Goal: Information Seeking & Learning: Check status

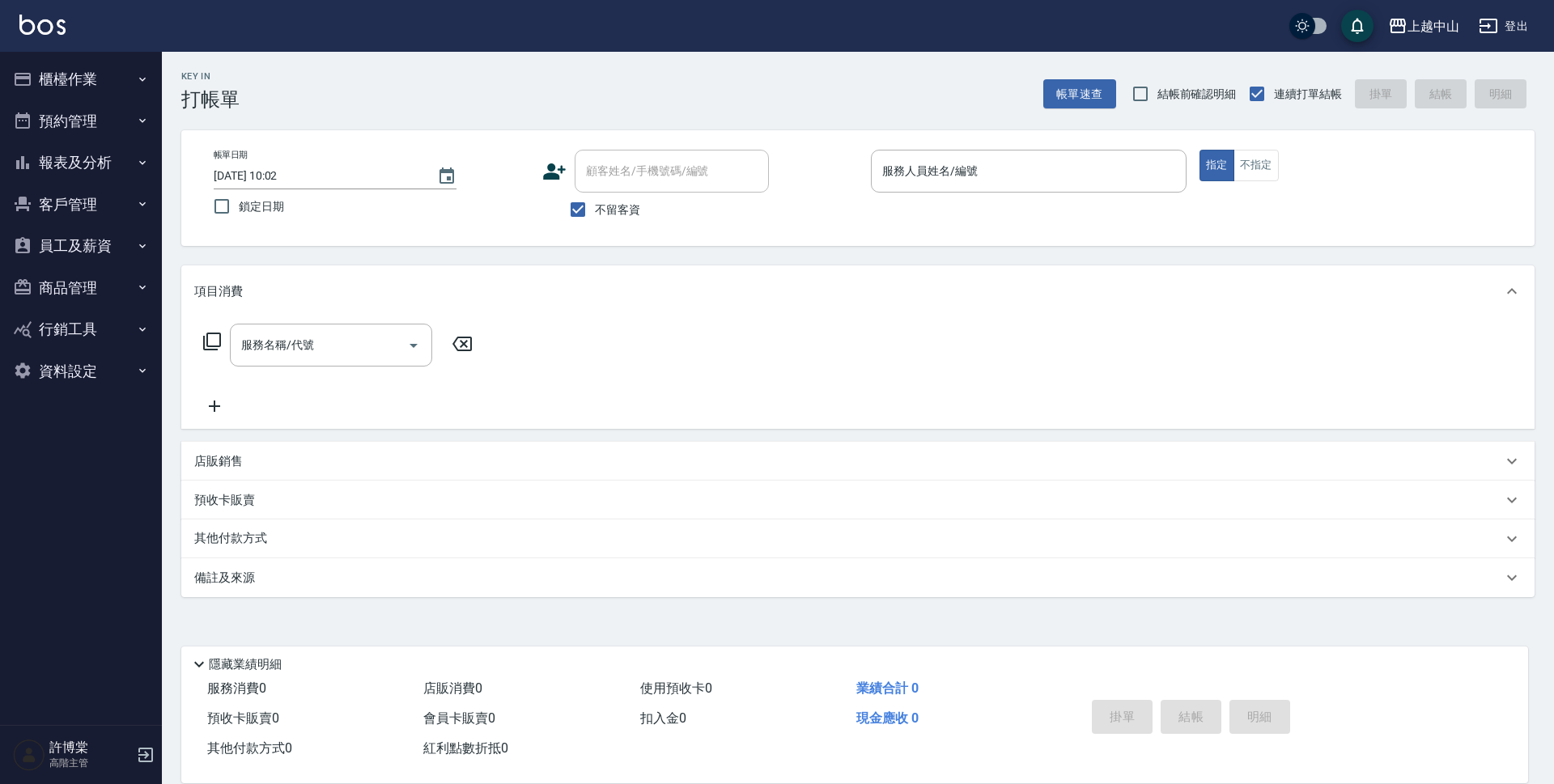
click at [87, 158] on button "報表及分析" at bounding box center [81, 163] width 149 height 42
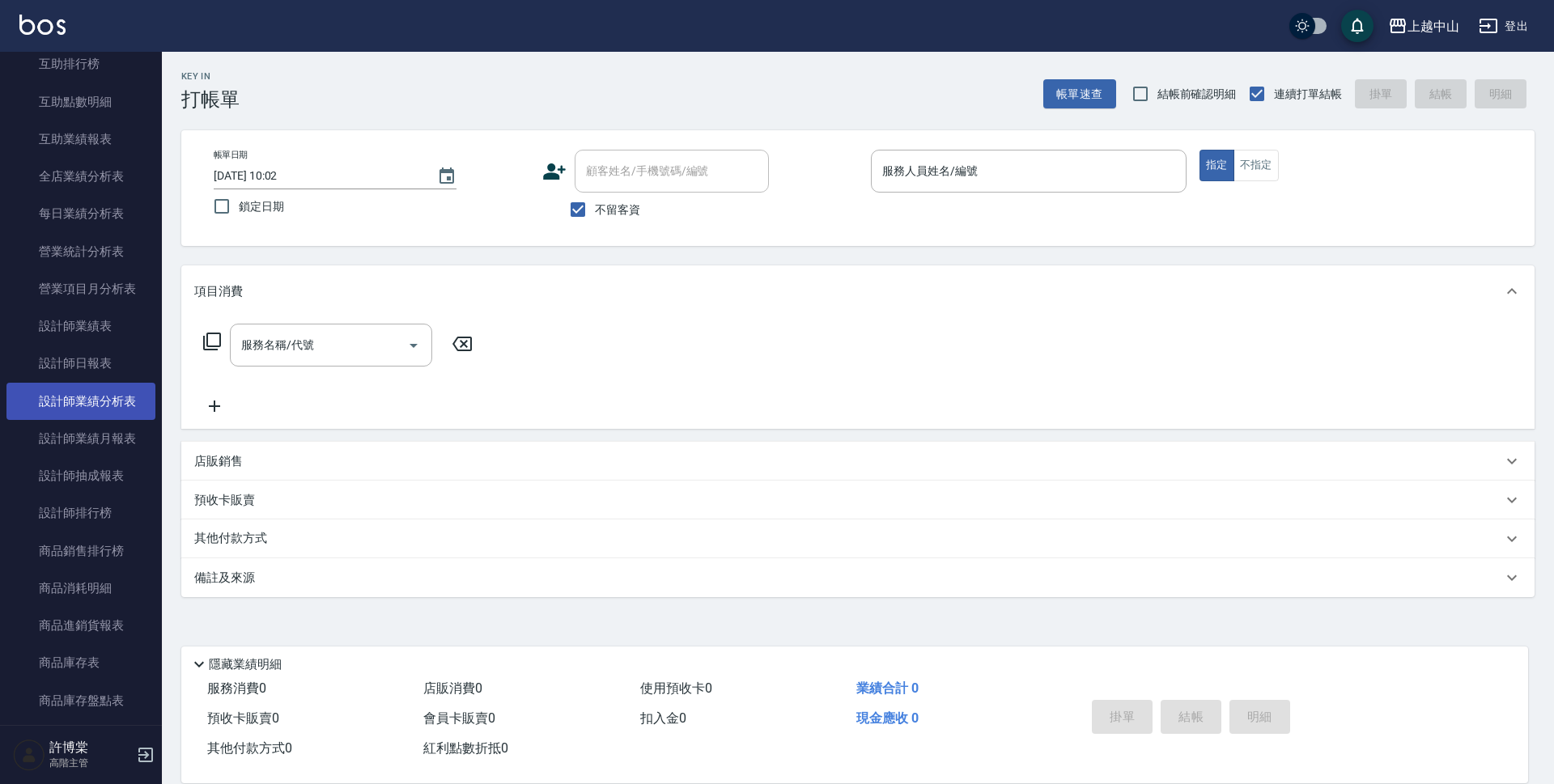
scroll to position [405, 0]
click at [79, 517] on link "設計師排行榜" at bounding box center [81, 514] width 149 height 38
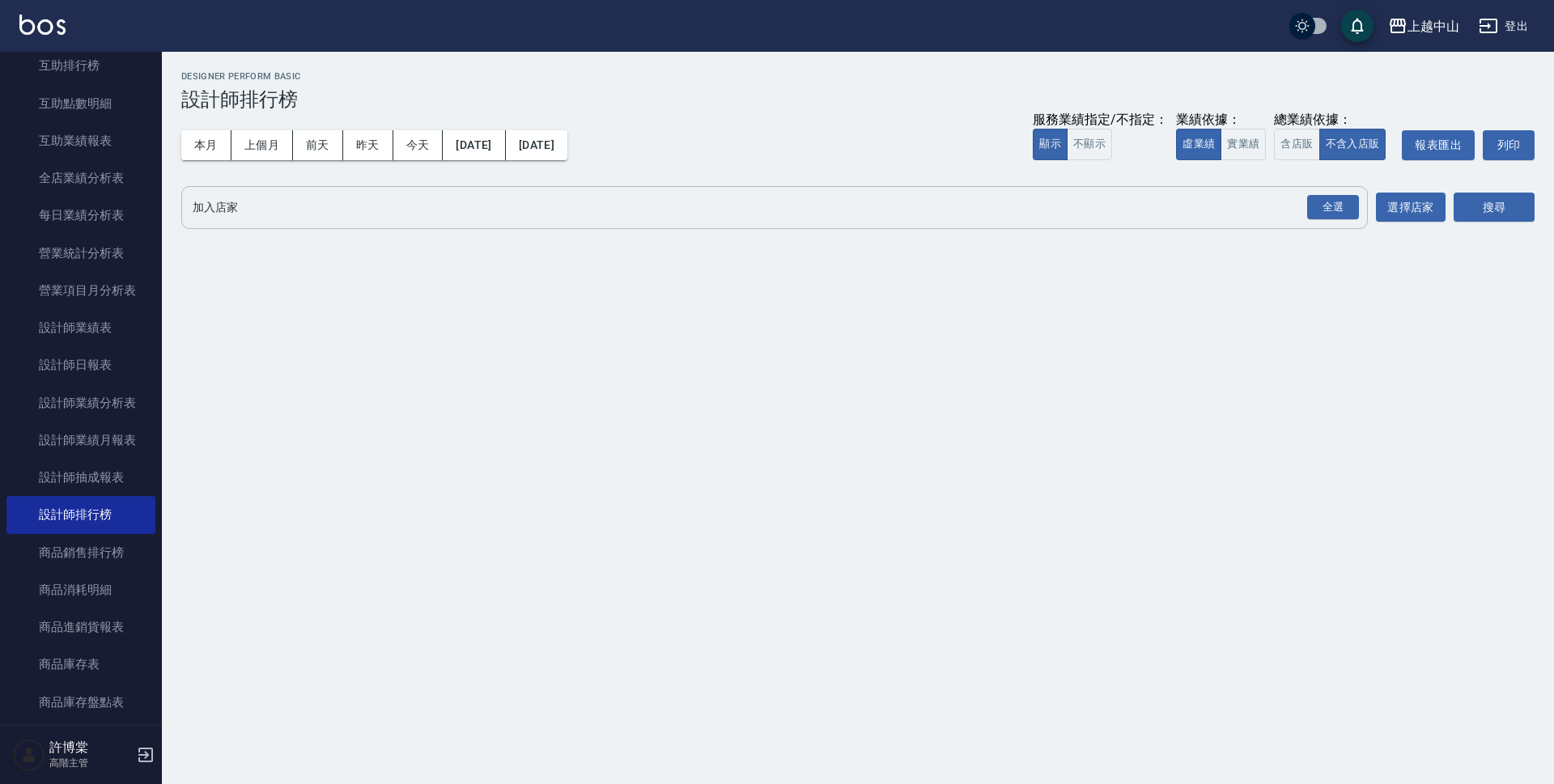
click at [289, 213] on input "加入店家" at bounding box center [762, 207] width 1147 height 28
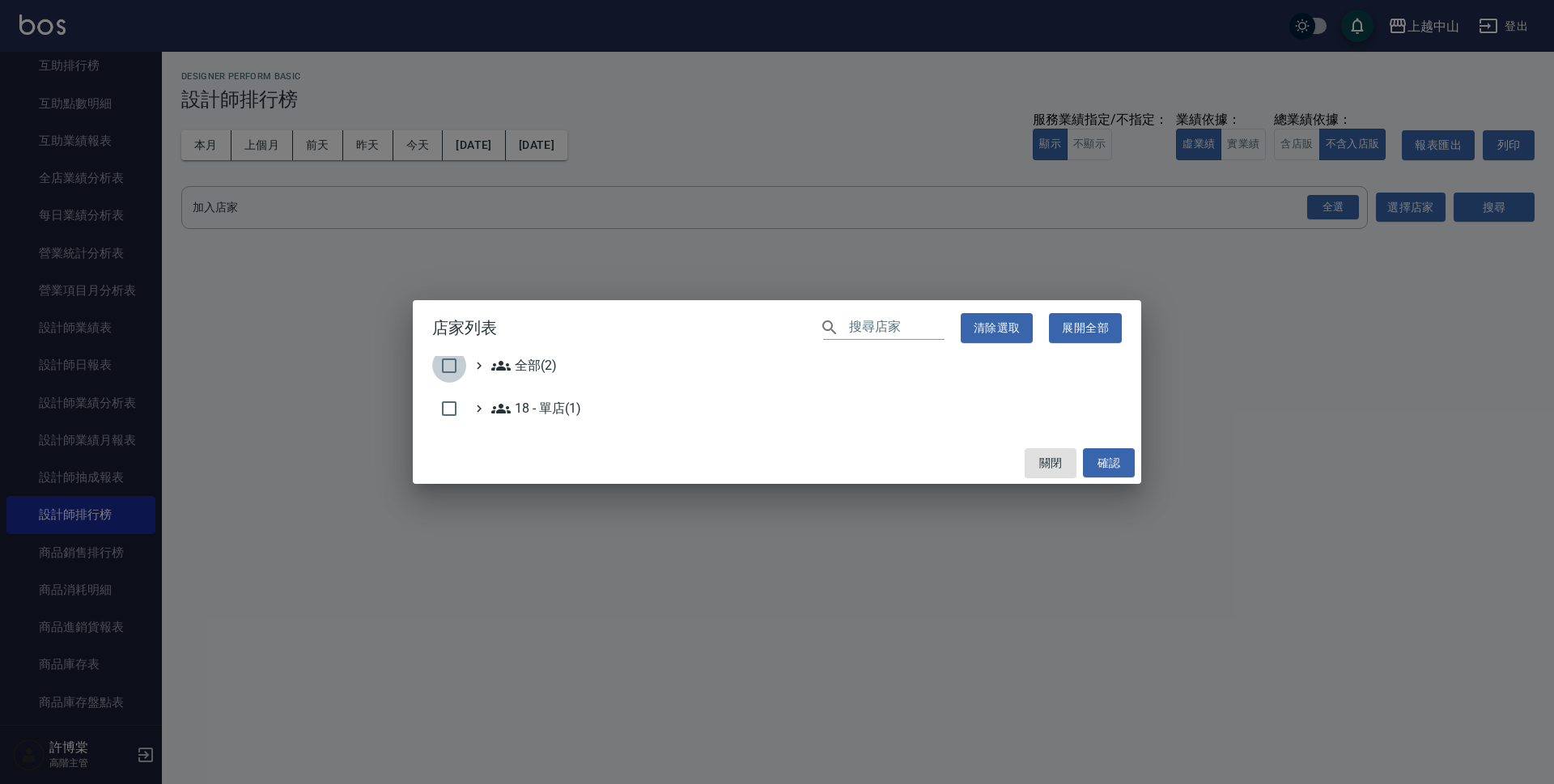
click at [440, 367] on input "checkbox" at bounding box center [449, 365] width 34 height 34
checkbox input "true"
click at [1125, 463] on button "確認" at bounding box center [1109, 462] width 52 height 30
checkbox input "false"
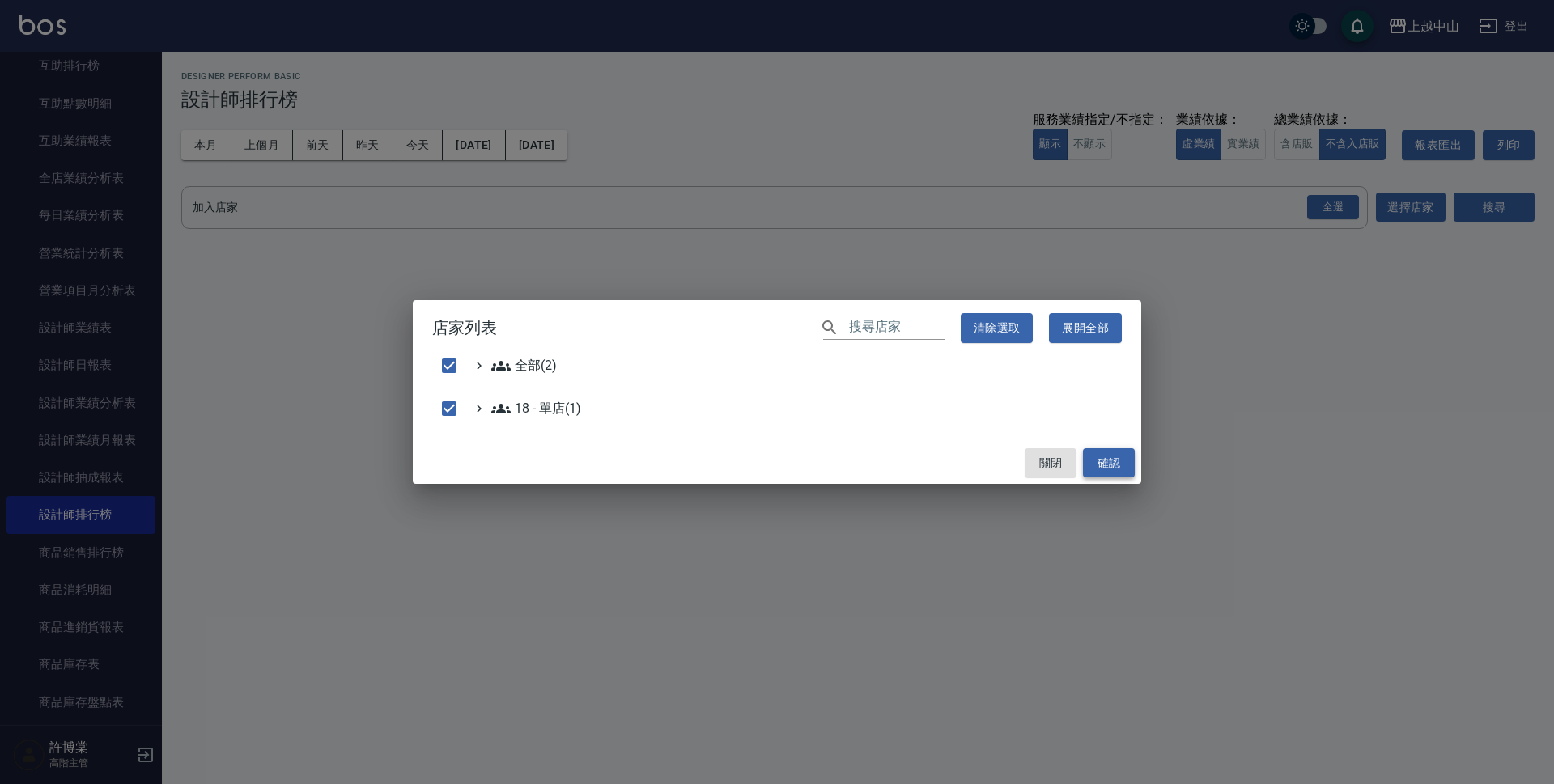
checkbox input "false"
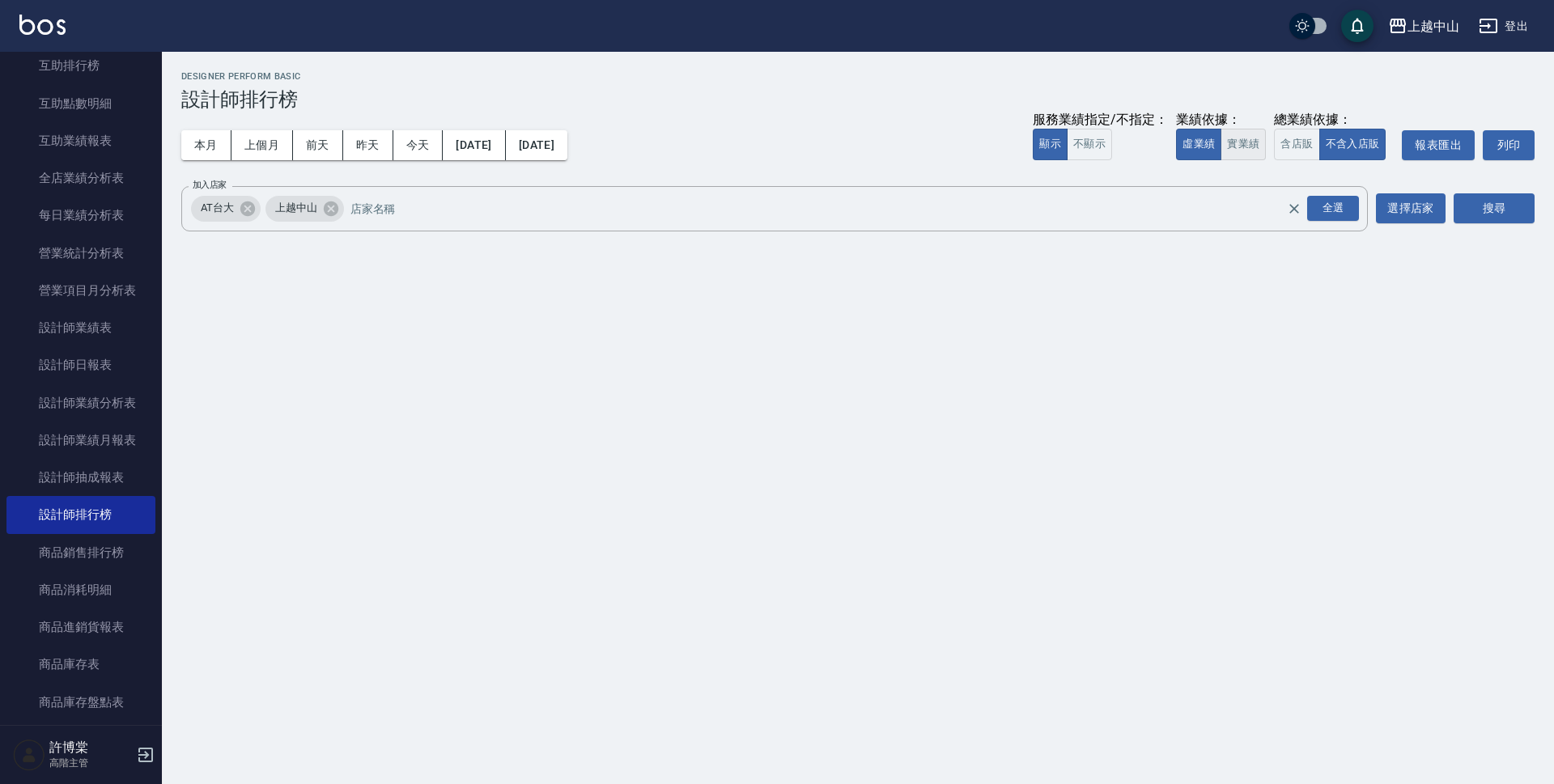
click at [1251, 140] on button "實業績" at bounding box center [1243, 144] width 45 height 32
click at [1518, 202] on button "搜尋" at bounding box center [1494, 208] width 81 height 30
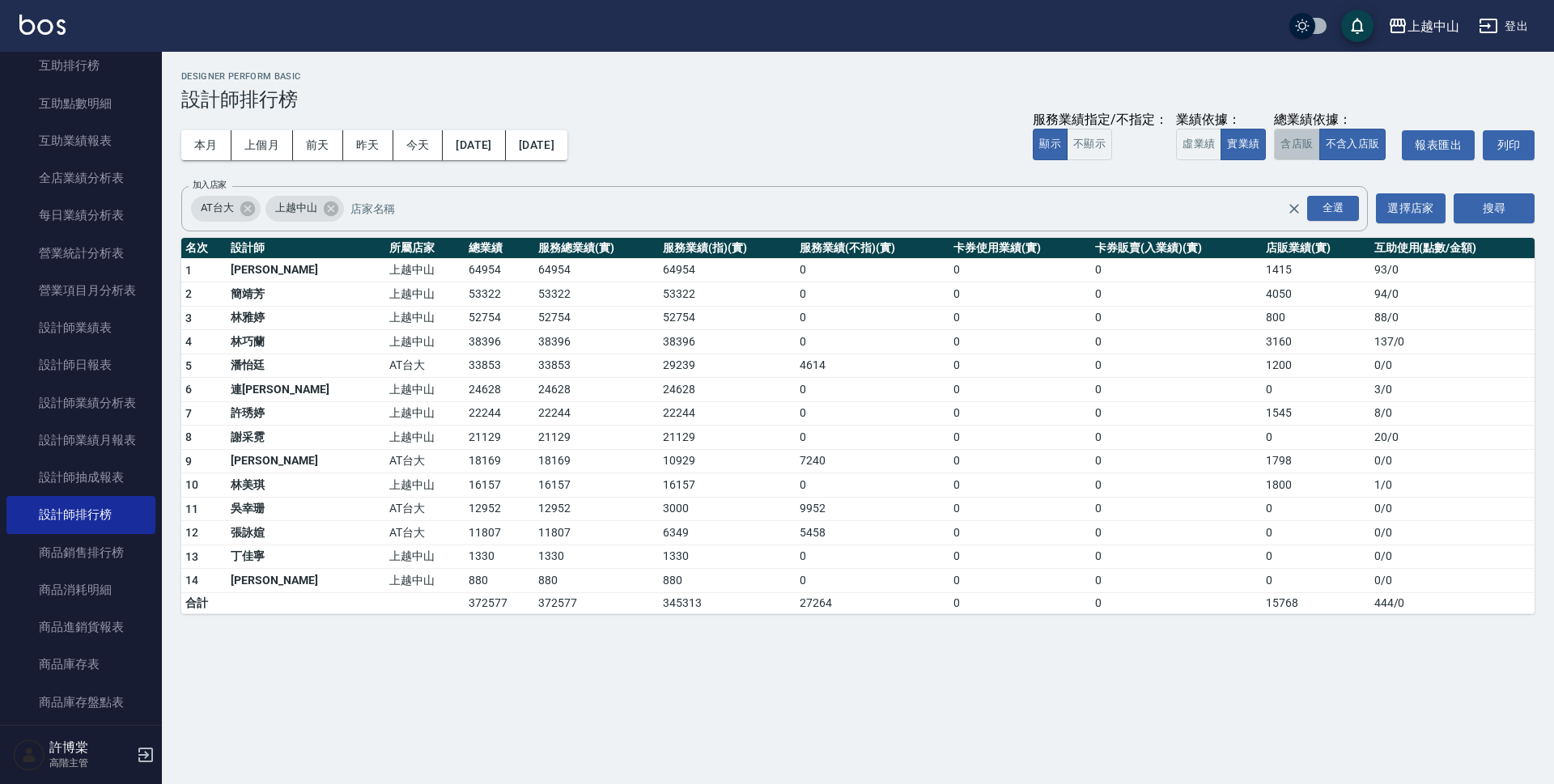
click at [1309, 144] on button "含店販" at bounding box center [1296, 144] width 45 height 32
click at [474, 154] on button "[DATE]" at bounding box center [474, 144] width 63 height 30
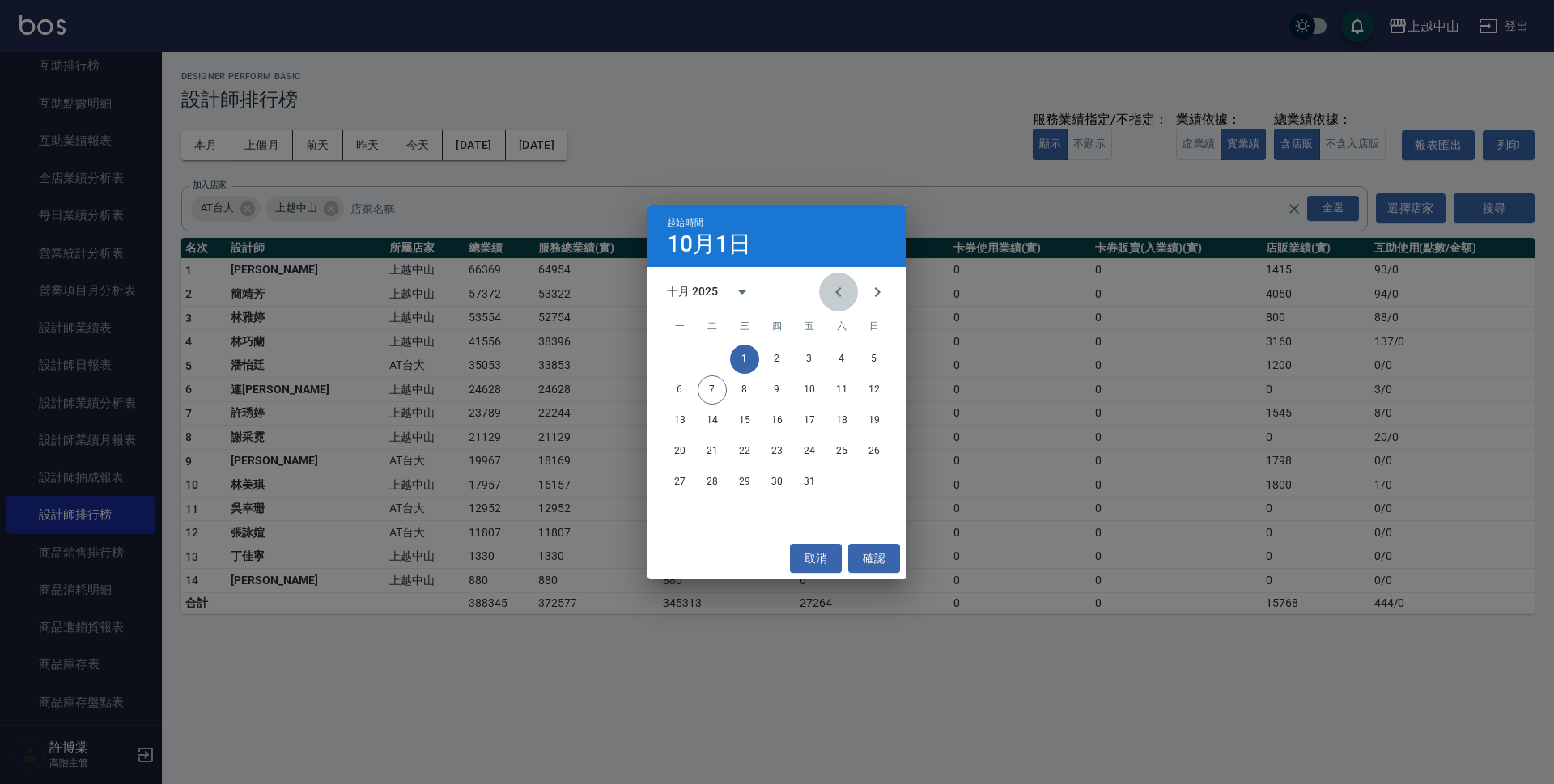
click at [833, 289] on icon "Previous month" at bounding box center [838, 292] width 19 height 19
click at [680, 357] on button "1" at bounding box center [680, 359] width 29 height 29
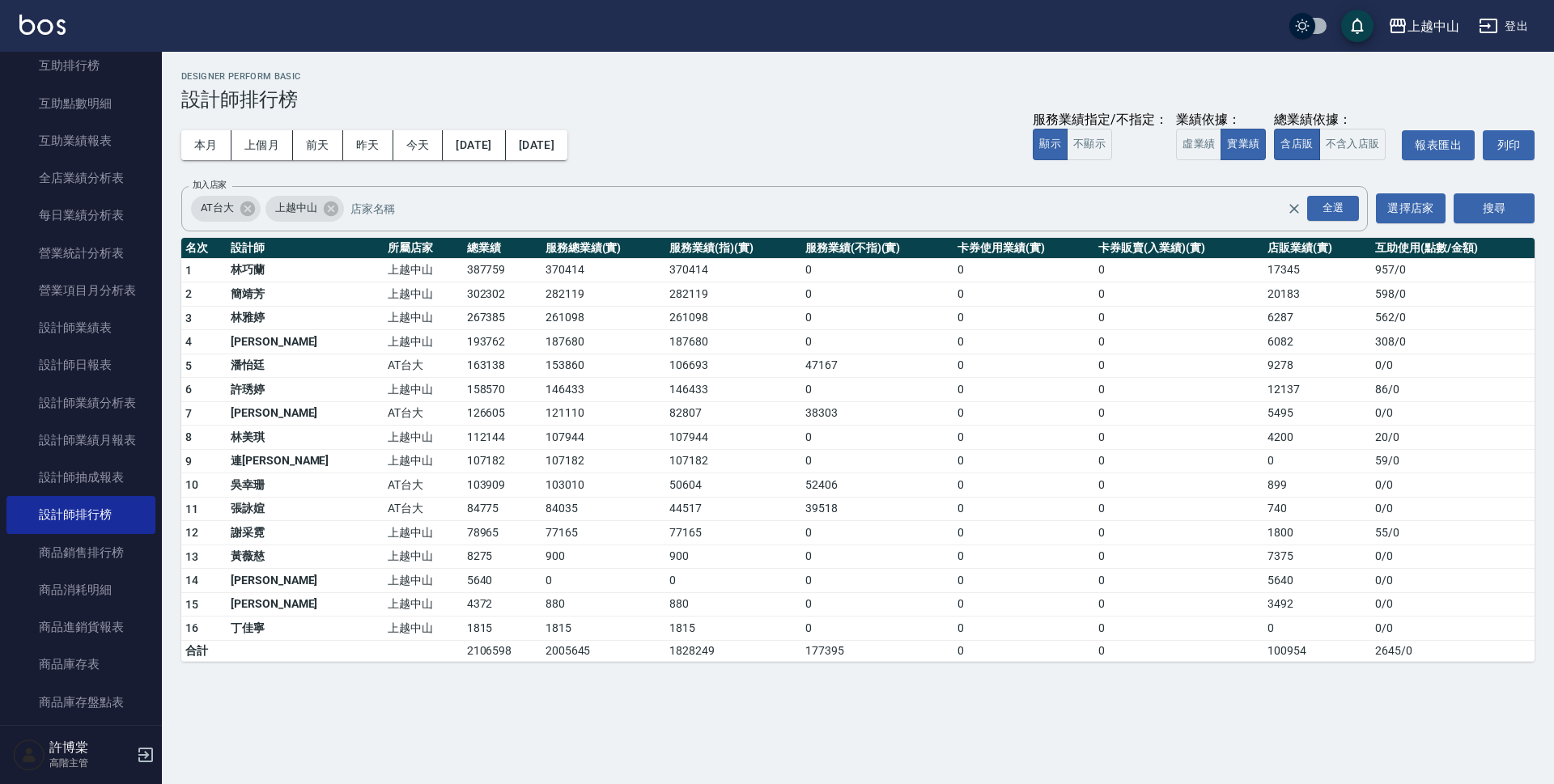
click at [463, 266] on td "387759" at bounding box center [503, 270] width 79 height 24
copy td "387759"
click at [541, 270] on td "370414" at bounding box center [603, 270] width 124 height 24
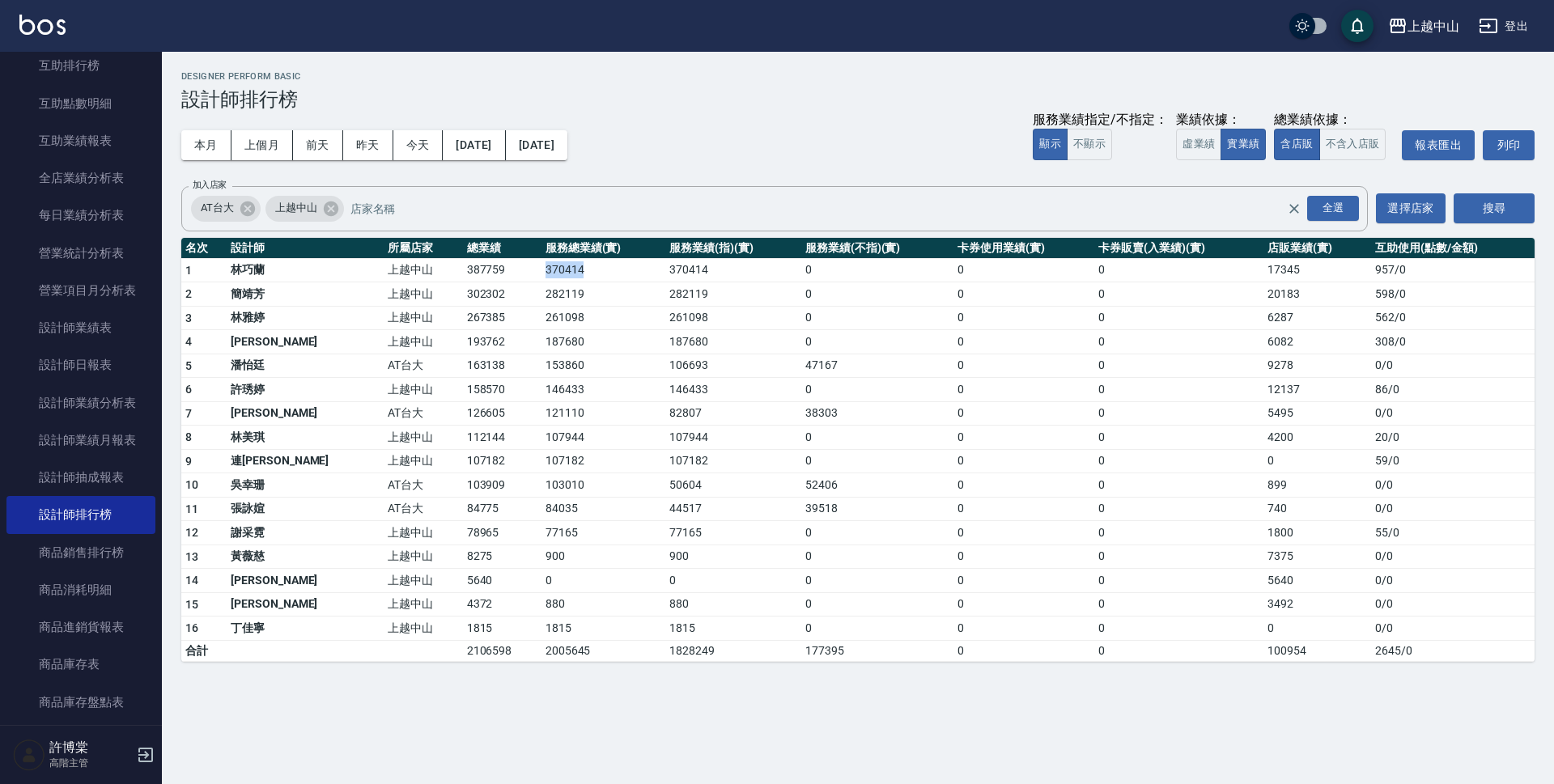
copy td "370414"
click at [1264, 267] on td "17345" at bounding box center [1318, 270] width 108 height 24
copy td "17345"
click at [463, 291] on td "302302" at bounding box center [503, 294] width 79 height 24
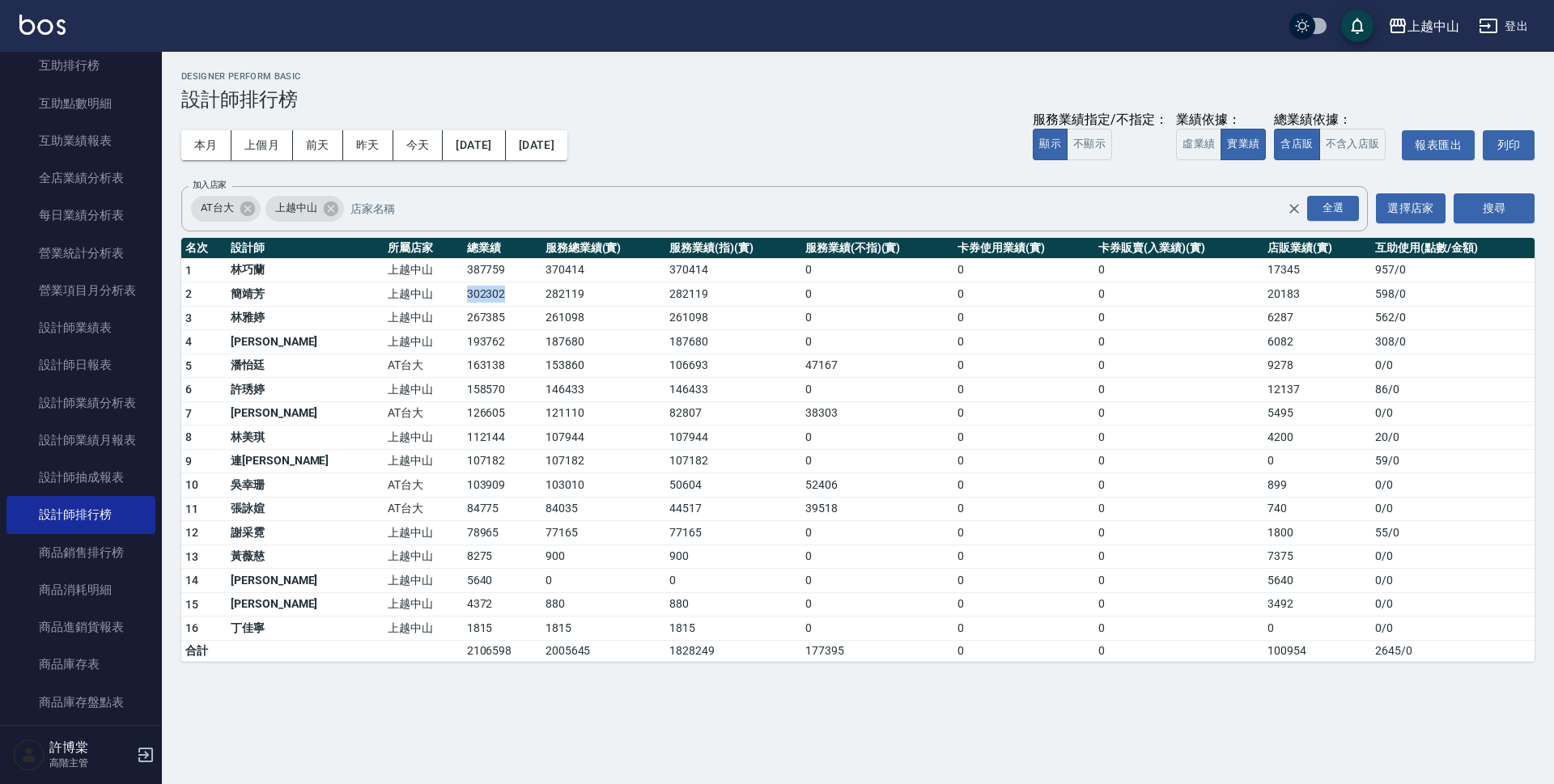
click at [463, 291] on td "302302" at bounding box center [503, 294] width 79 height 24
copy td "302302"
click at [541, 297] on td "282119" at bounding box center [603, 294] width 124 height 24
copy td "282119"
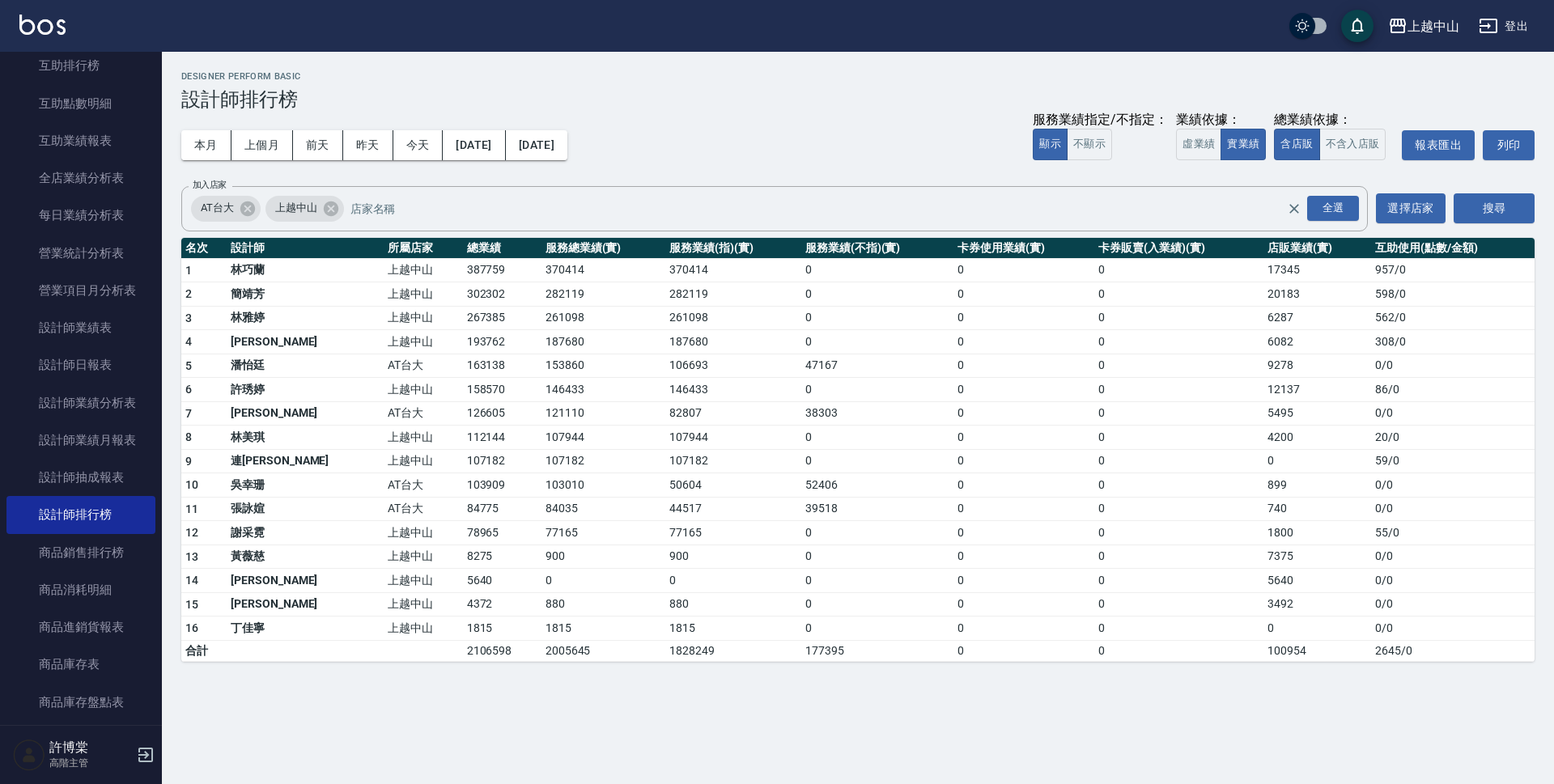
click at [1269, 291] on td "20183" at bounding box center [1318, 294] width 108 height 24
copy td "20183"
click at [463, 319] on td "267385" at bounding box center [503, 318] width 79 height 24
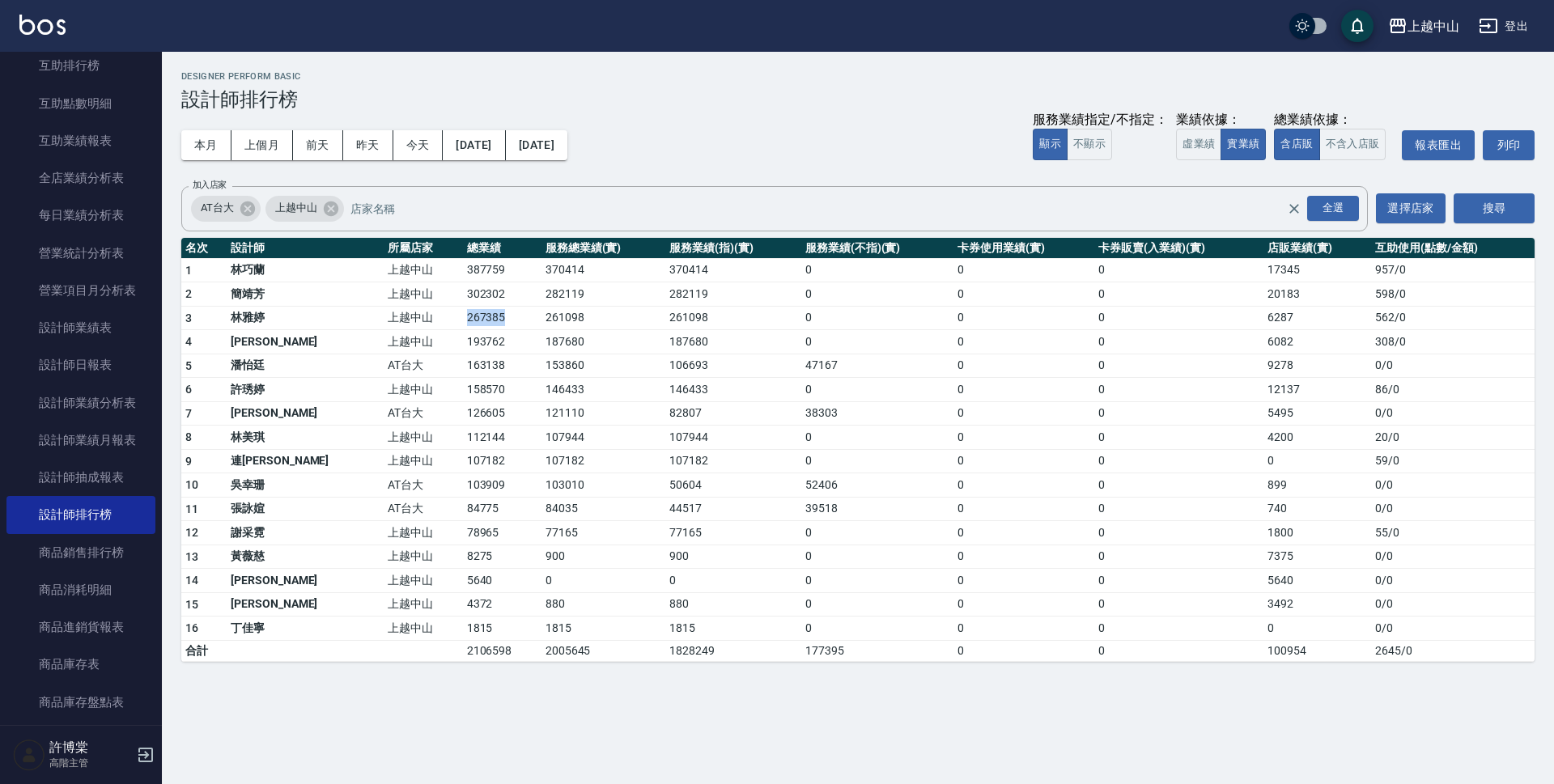
copy td "267385"
click at [541, 315] on td "261098" at bounding box center [603, 318] width 124 height 24
copy td "261098"
click at [1264, 318] on td "6287" at bounding box center [1318, 318] width 108 height 24
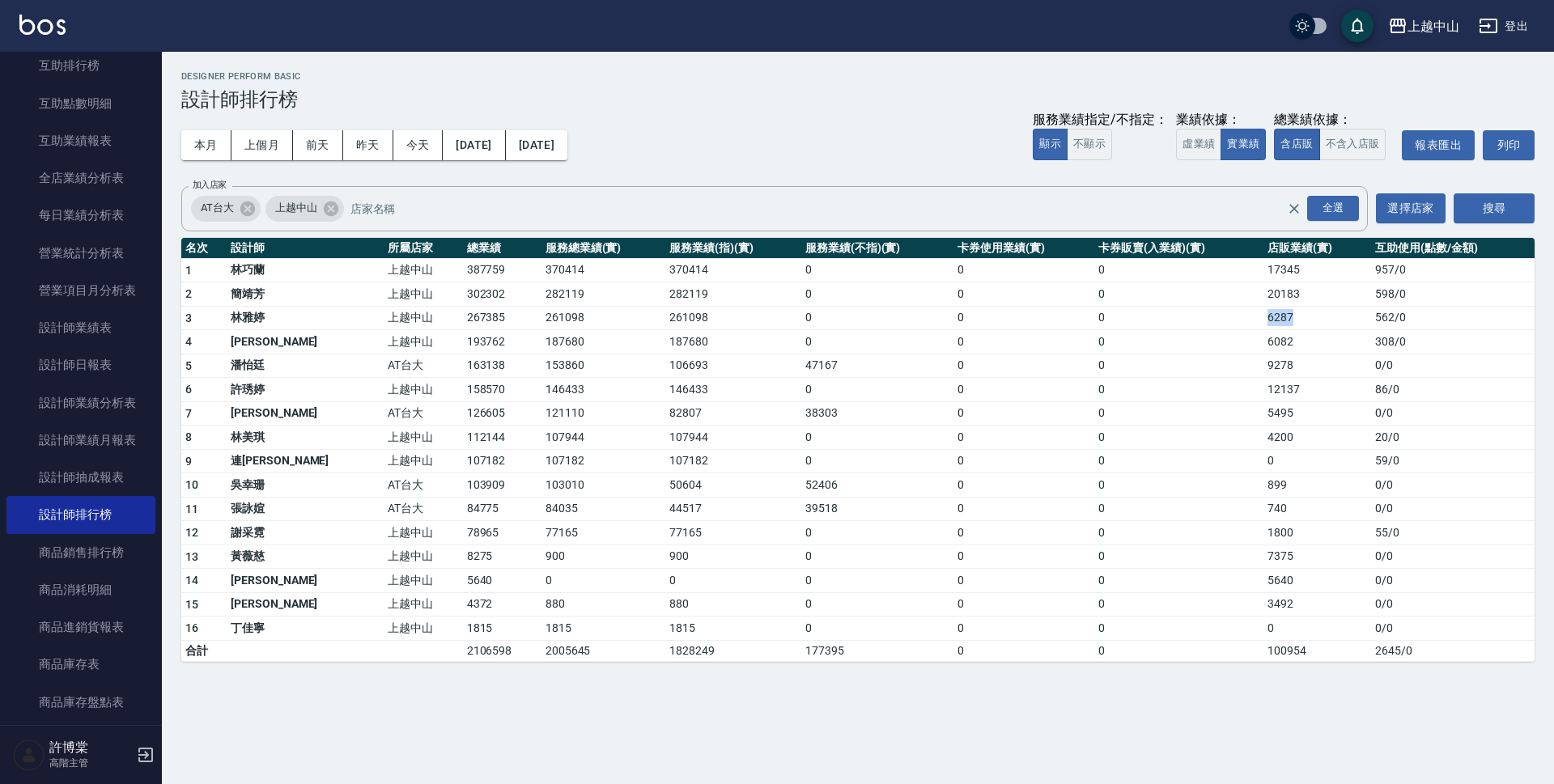
click at [1264, 318] on td "6287" at bounding box center [1318, 318] width 108 height 24
copy td "6287"
click at [463, 344] on td "193762" at bounding box center [503, 342] width 79 height 24
copy td "193762"
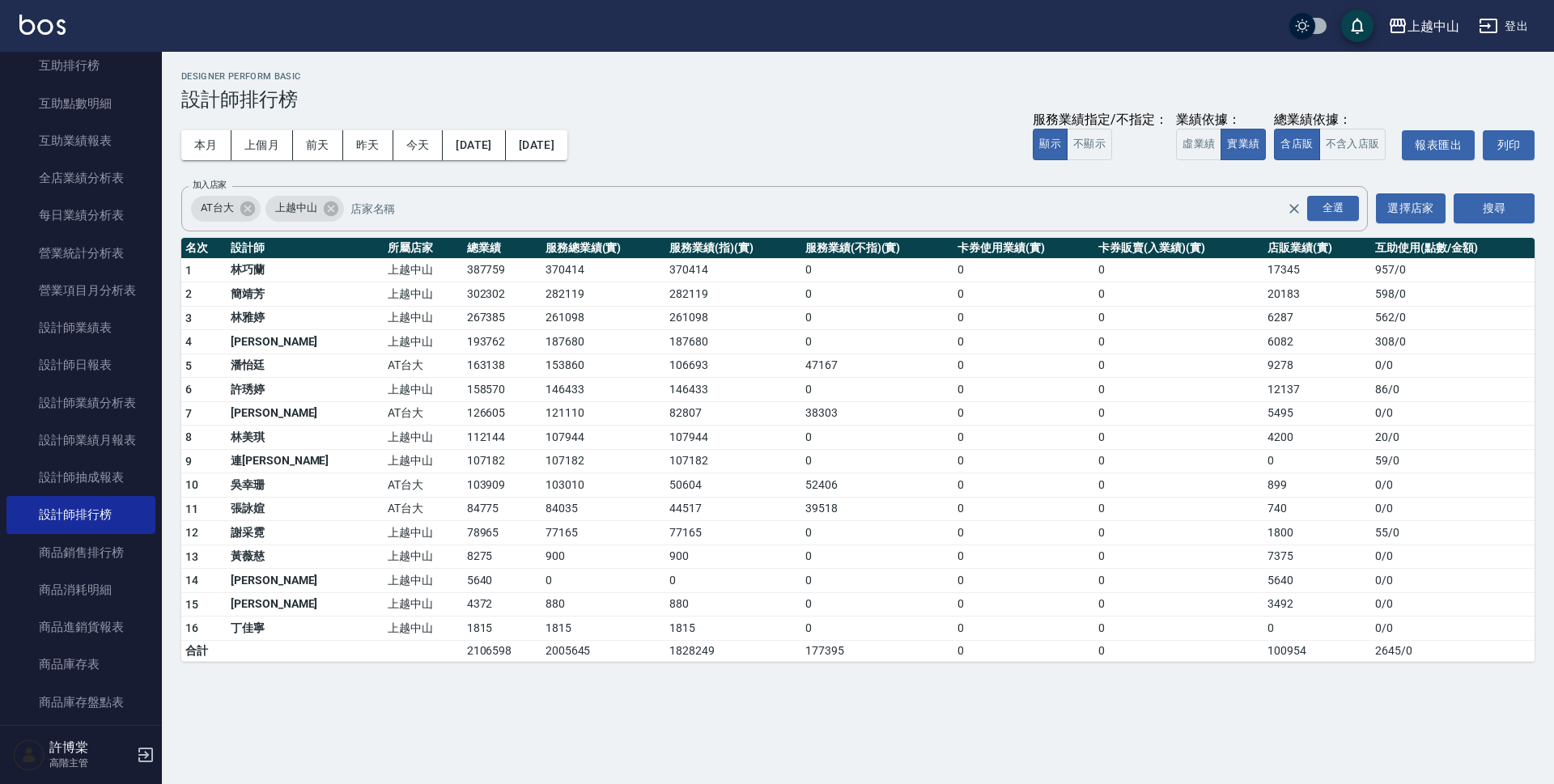
click at [541, 342] on td "187680" at bounding box center [603, 342] width 124 height 24
click at [1286, 357] on td "9278" at bounding box center [1318, 365] width 108 height 24
click at [567, 154] on button "[DATE]" at bounding box center [537, 144] width 62 height 30
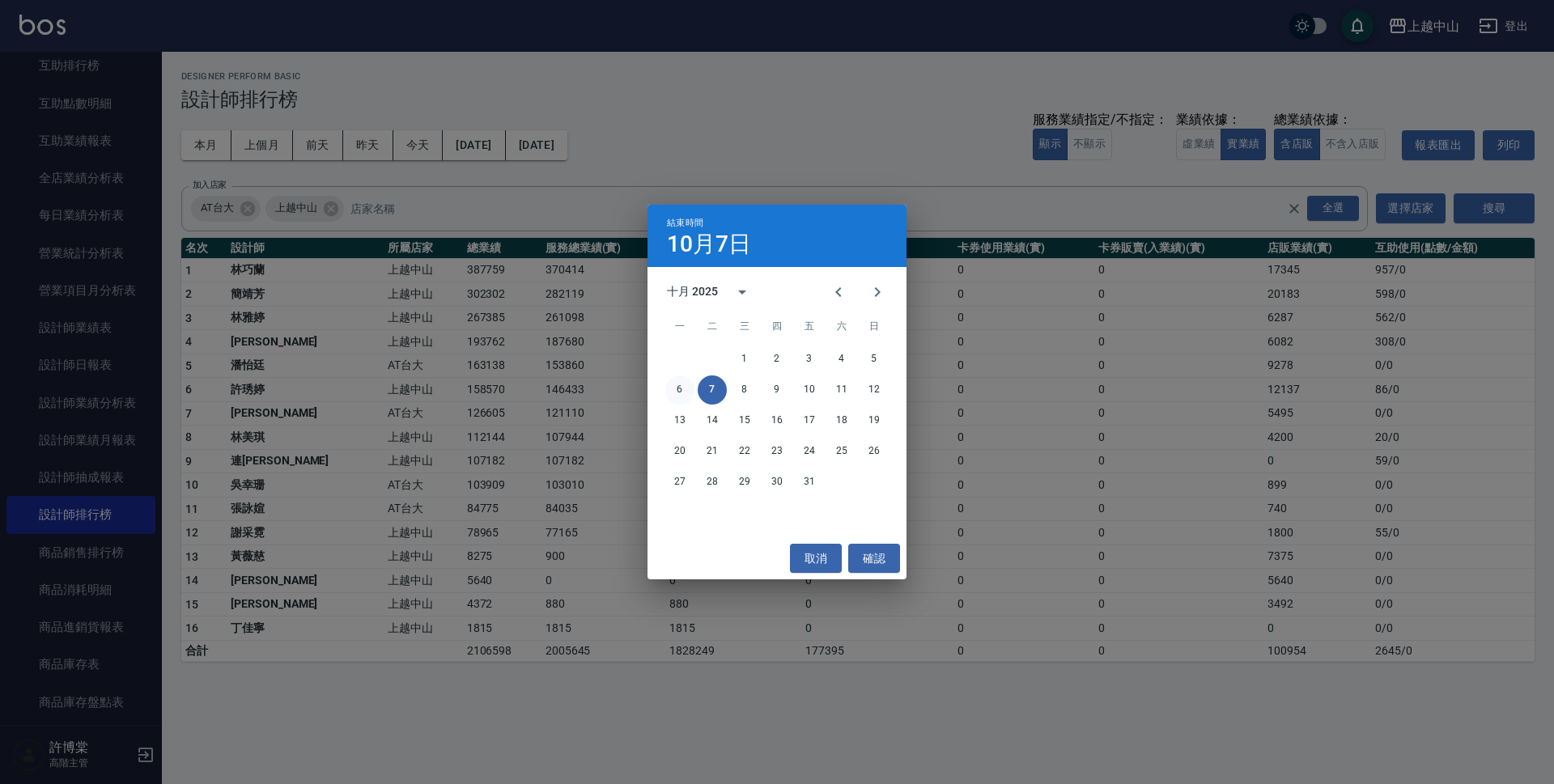
click at [681, 392] on button "6" at bounding box center [680, 390] width 29 height 29
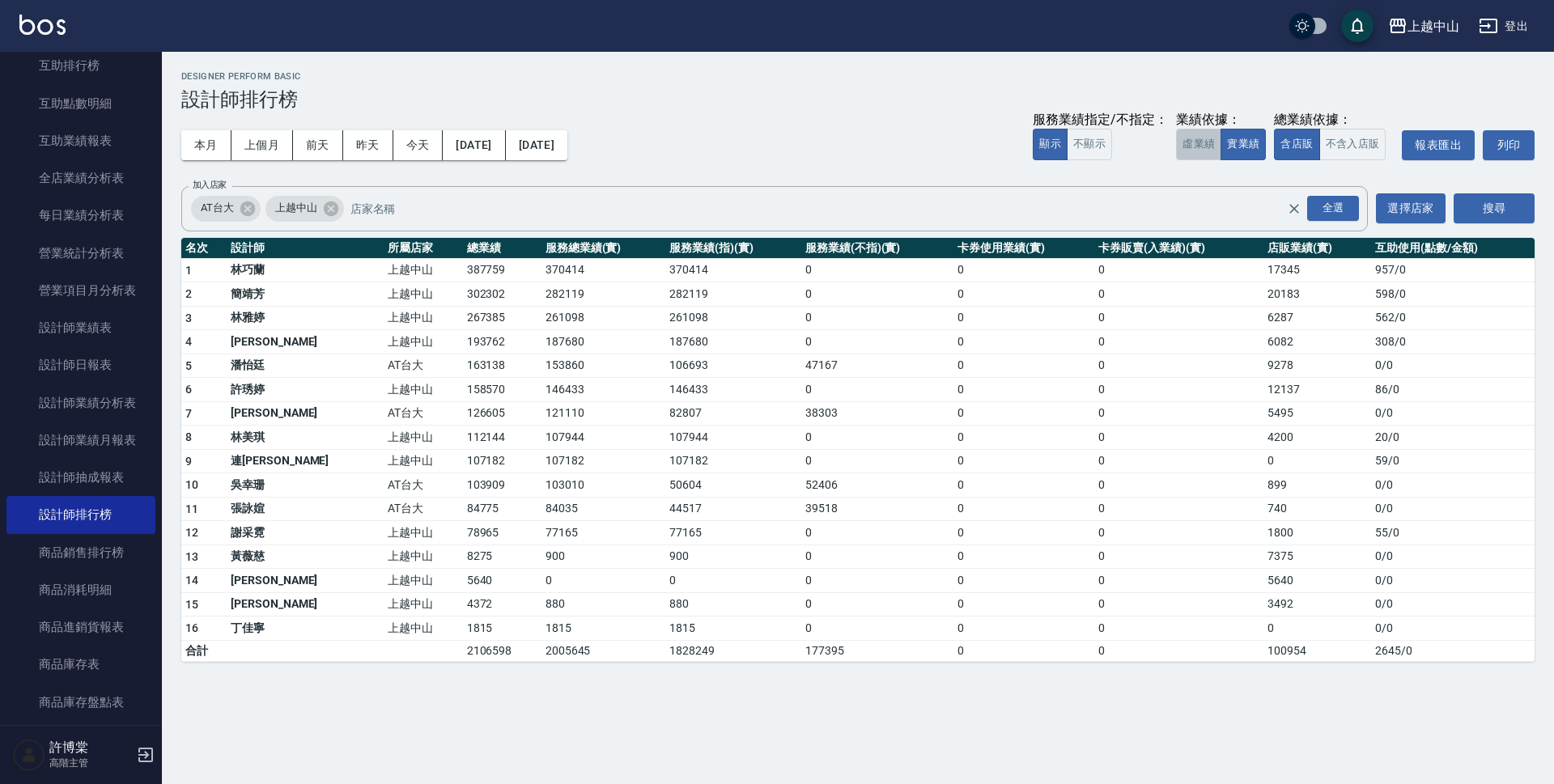
click at [1208, 146] on button "虛業績" at bounding box center [1198, 144] width 45 height 32
click at [463, 365] on td "178970" at bounding box center [503, 365] width 79 height 24
click at [541, 369] on td "166833" at bounding box center [603, 365] width 124 height 24
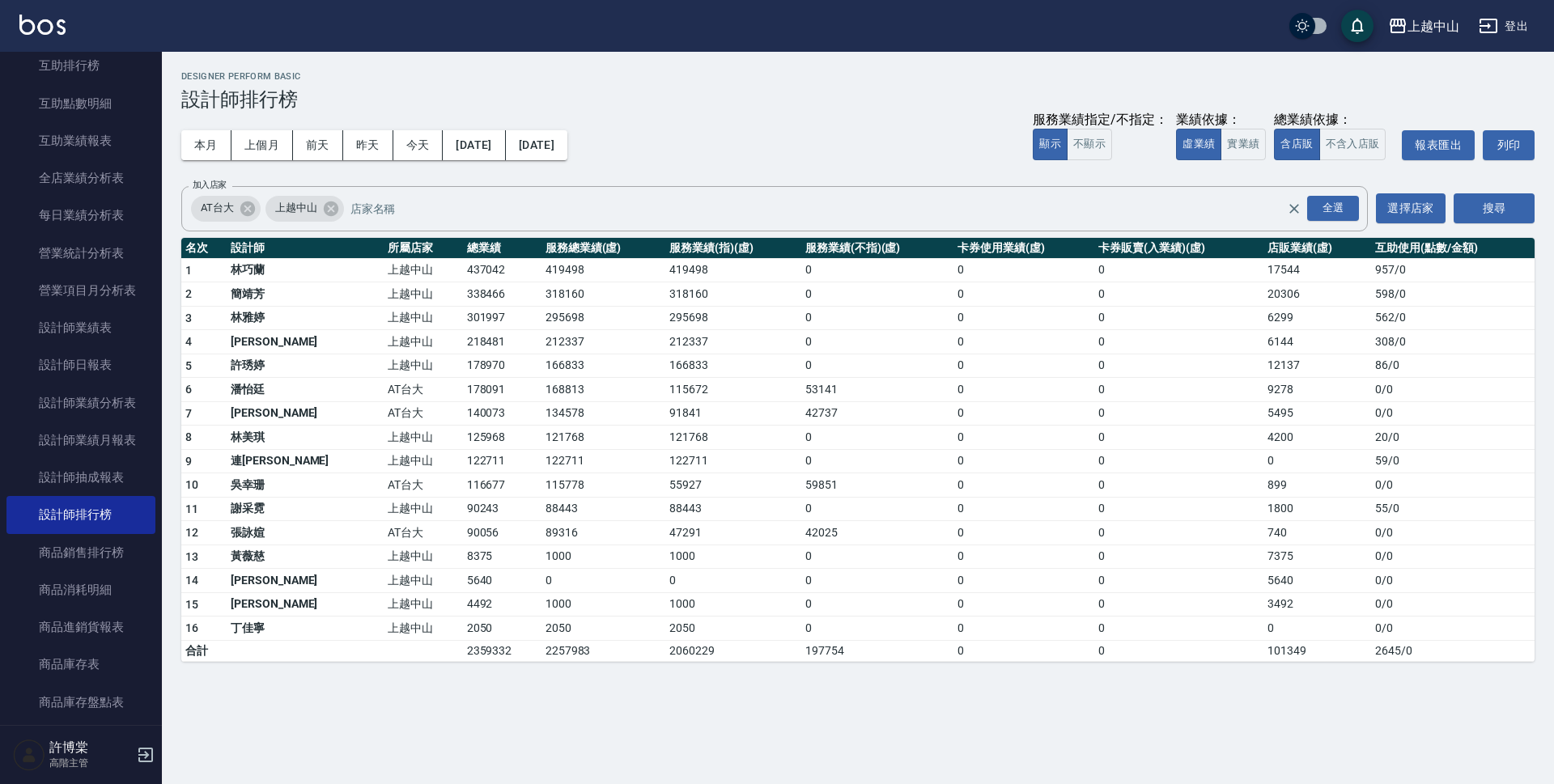
click at [1264, 368] on td "12137" at bounding box center [1318, 365] width 108 height 24
drag, startPoint x: 387, startPoint y: 387, endPoint x: 429, endPoint y: 393, distance: 42.4
click at [463, 393] on td "178091" at bounding box center [503, 389] width 79 height 24
click at [541, 387] on td "168813" at bounding box center [603, 389] width 124 height 24
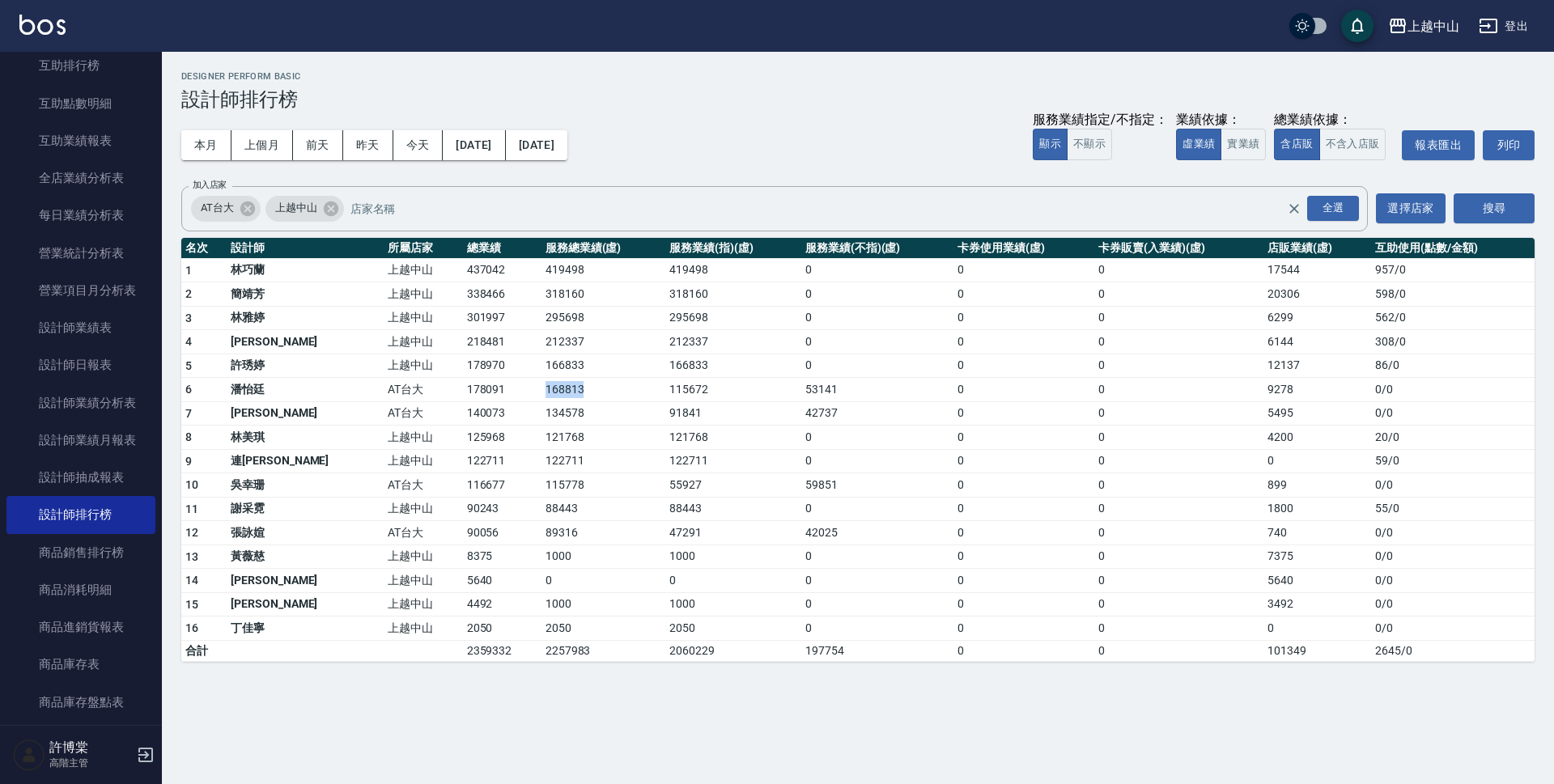
click at [541, 387] on td "168813" at bounding box center [603, 389] width 124 height 24
click at [1264, 390] on td "9278" at bounding box center [1318, 389] width 108 height 24
drag, startPoint x: 1247, startPoint y: 389, endPoint x: 1283, endPoint y: 388, distance: 36.0
click at [1283, 388] on td "9278" at bounding box center [1318, 389] width 108 height 24
click at [463, 433] on td "125968" at bounding box center [503, 437] width 79 height 24
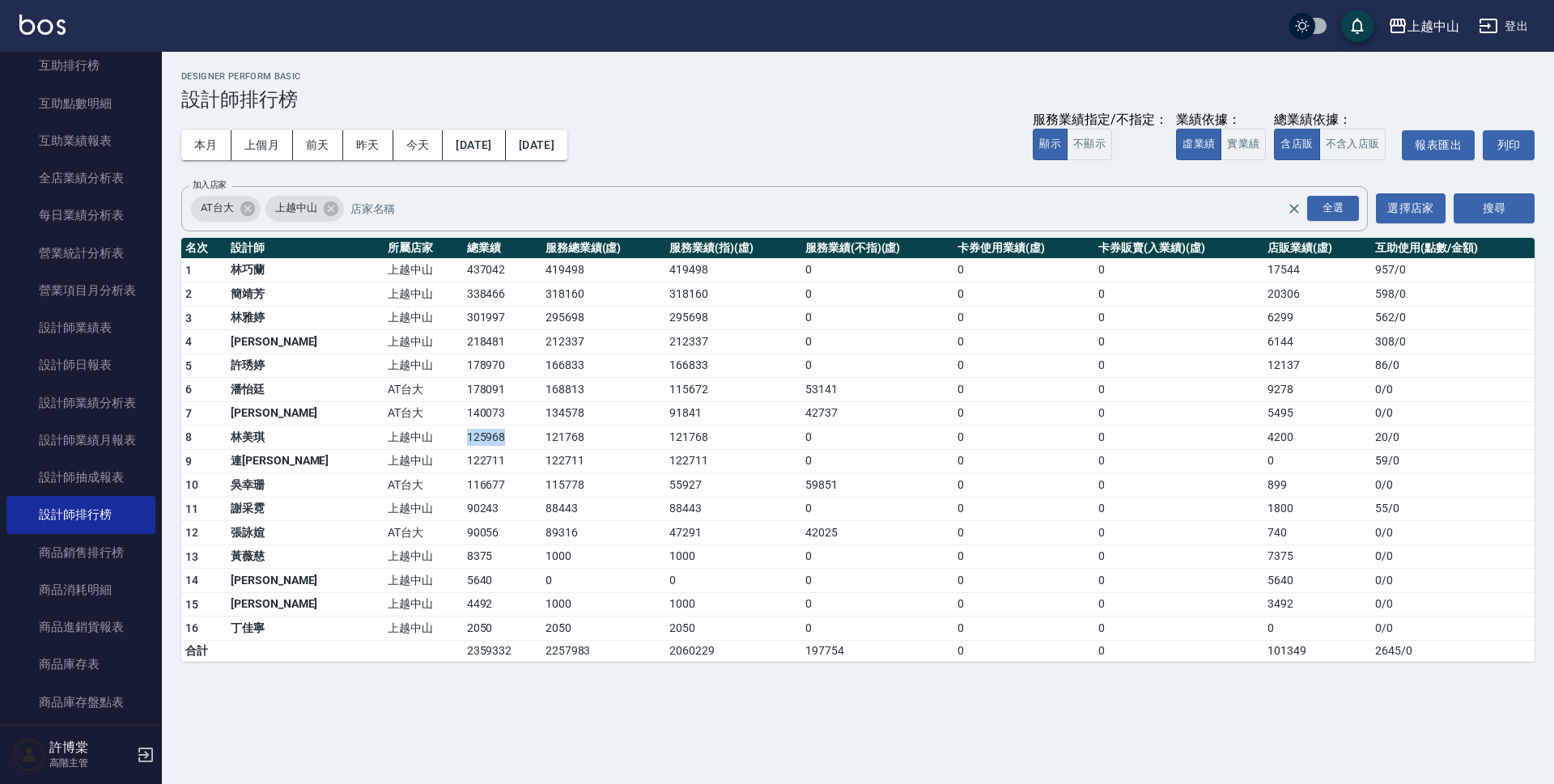
click at [463, 433] on td "125968" at bounding box center [503, 437] width 79 height 24
click at [541, 438] on td "121768" at bounding box center [603, 437] width 124 height 24
click at [1264, 440] on td "4200" at bounding box center [1318, 437] width 108 height 24
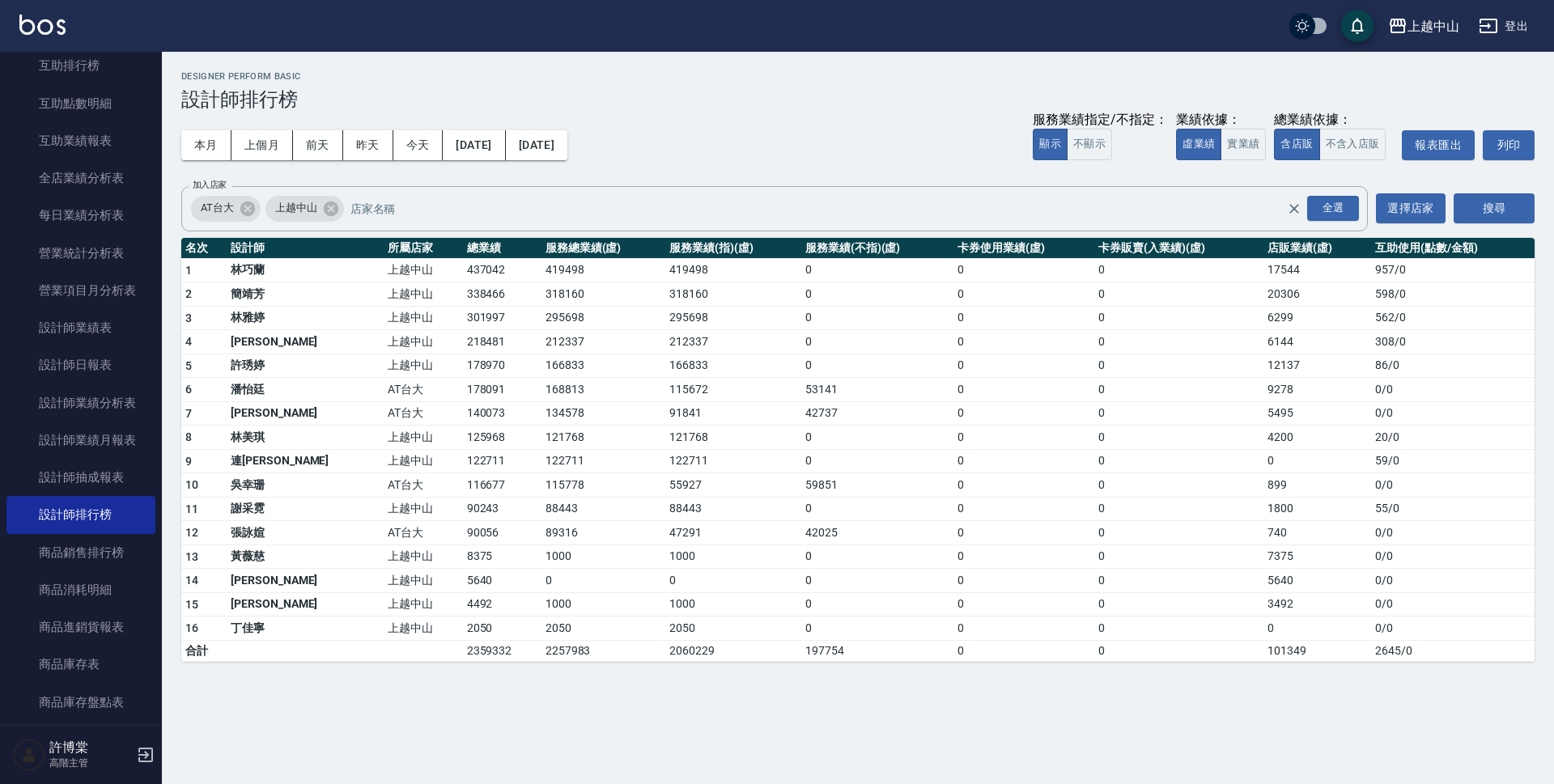
click at [463, 479] on td "116677" at bounding box center [503, 485] width 79 height 24
click at [541, 483] on td "115778" at bounding box center [603, 485] width 124 height 24
click at [463, 414] on td "140073" at bounding box center [503, 413] width 79 height 24
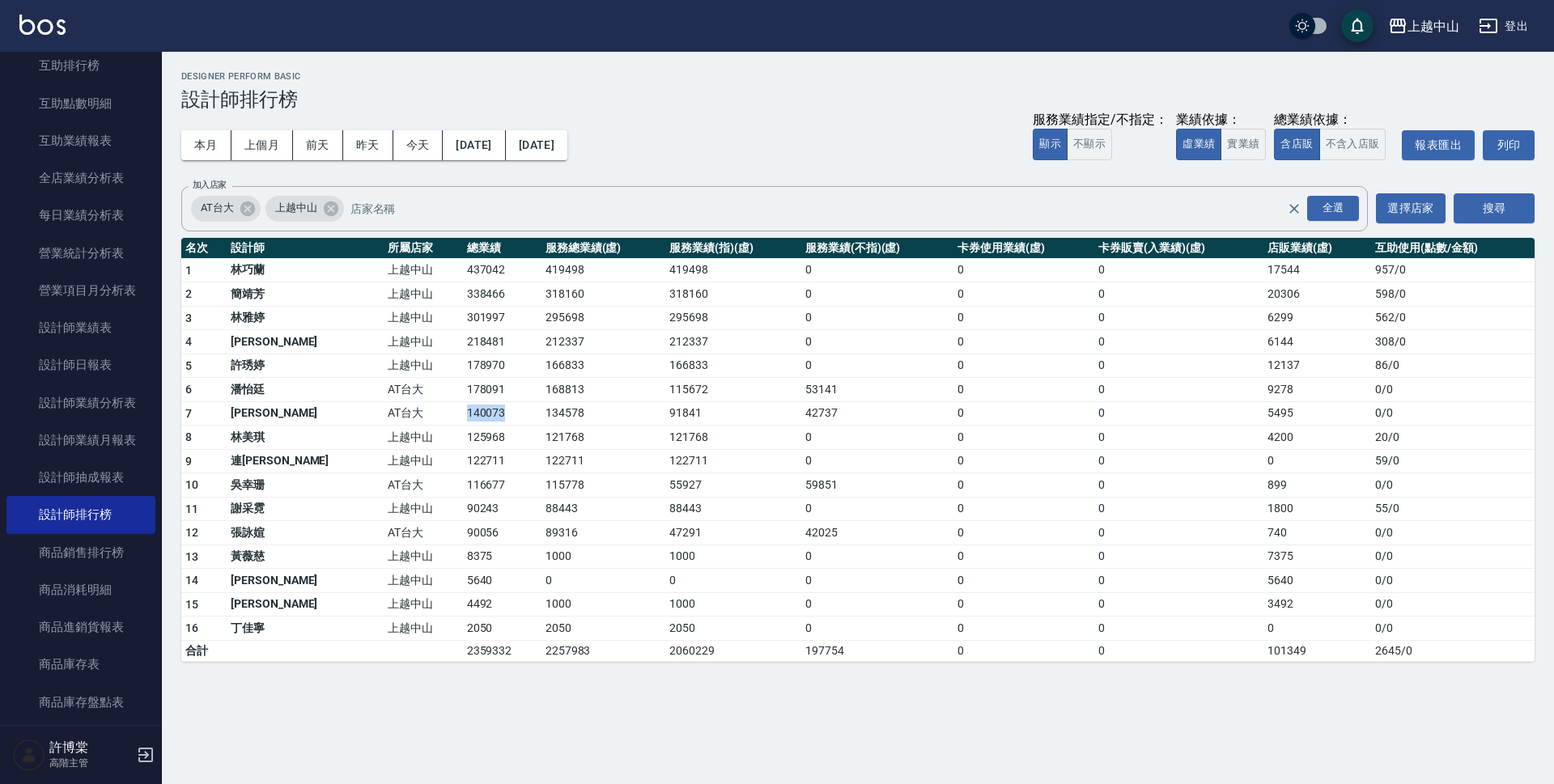
click at [463, 414] on td "140073" at bounding box center [503, 413] width 79 height 24
click at [541, 413] on td "134578" at bounding box center [603, 413] width 124 height 24
click at [541, 412] on td "134578" at bounding box center [603, 413] width 124 height 24
click at [1264, 418] on td "5495" at bounding box center [1318, 413] width 108 height 24
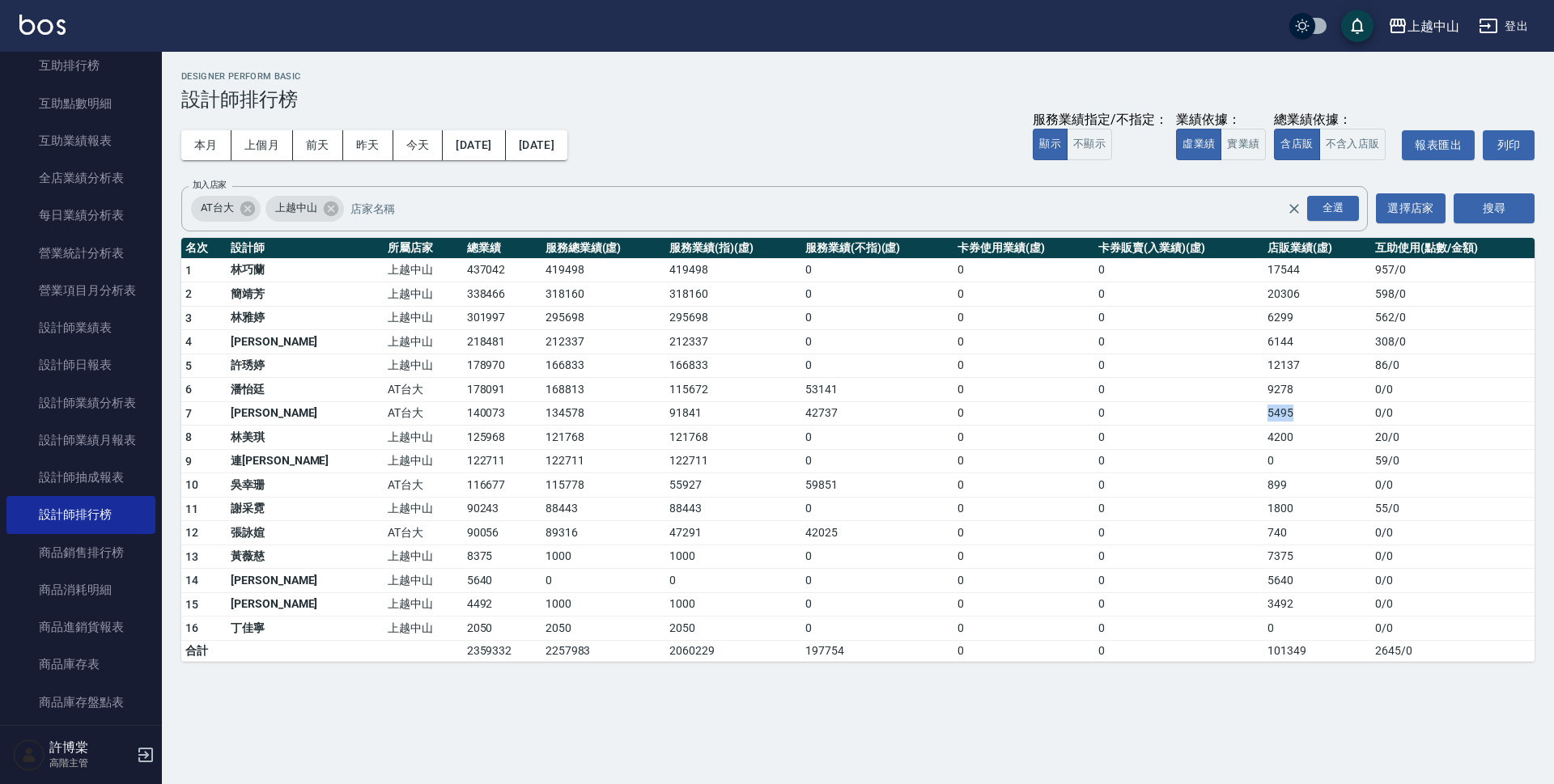
click at [1264, 418] on td "5495" at bounding box center [1318, 413] width 108 height 24
click at [463, 463] on td "122711" at bounding box center [503, 460] width 79 height 24
drag, startPoint x: 395, startPoint y: 515, endPoint x: 403, endPoint y: 524, distance: 12.0
click at [463, 515] on td "90243" at bounding box center [503, 509] width 79 height 24
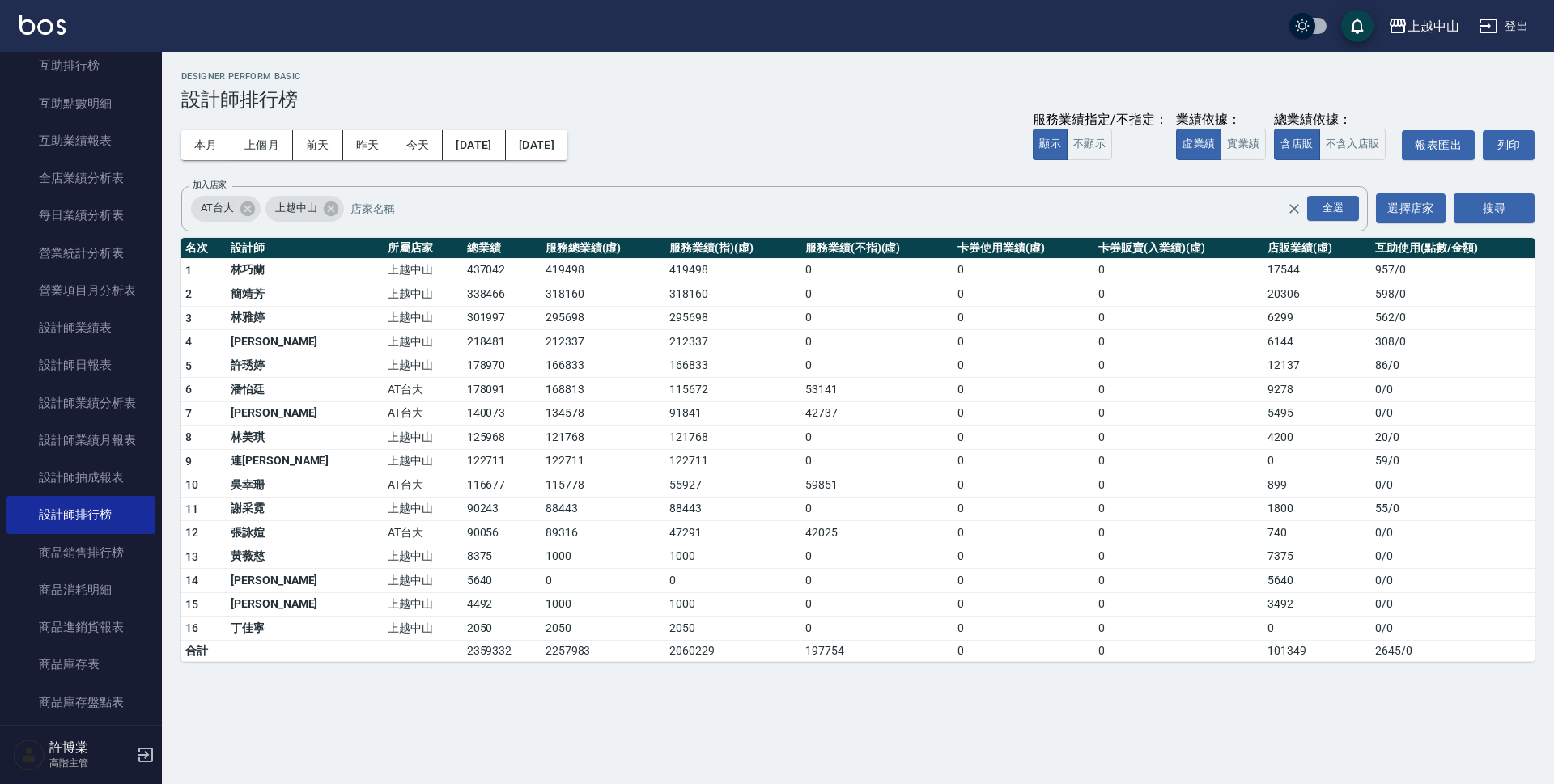
click at [463, 529] on td "90056" at bounding box center [503, 533] width 79 height 24
click at [541, 533] on td "89316" at bounding box center [603, 533] width 124 height 24
click at [463, 509] on td "90243" at bounding box center [503, 509] width 79 height 24
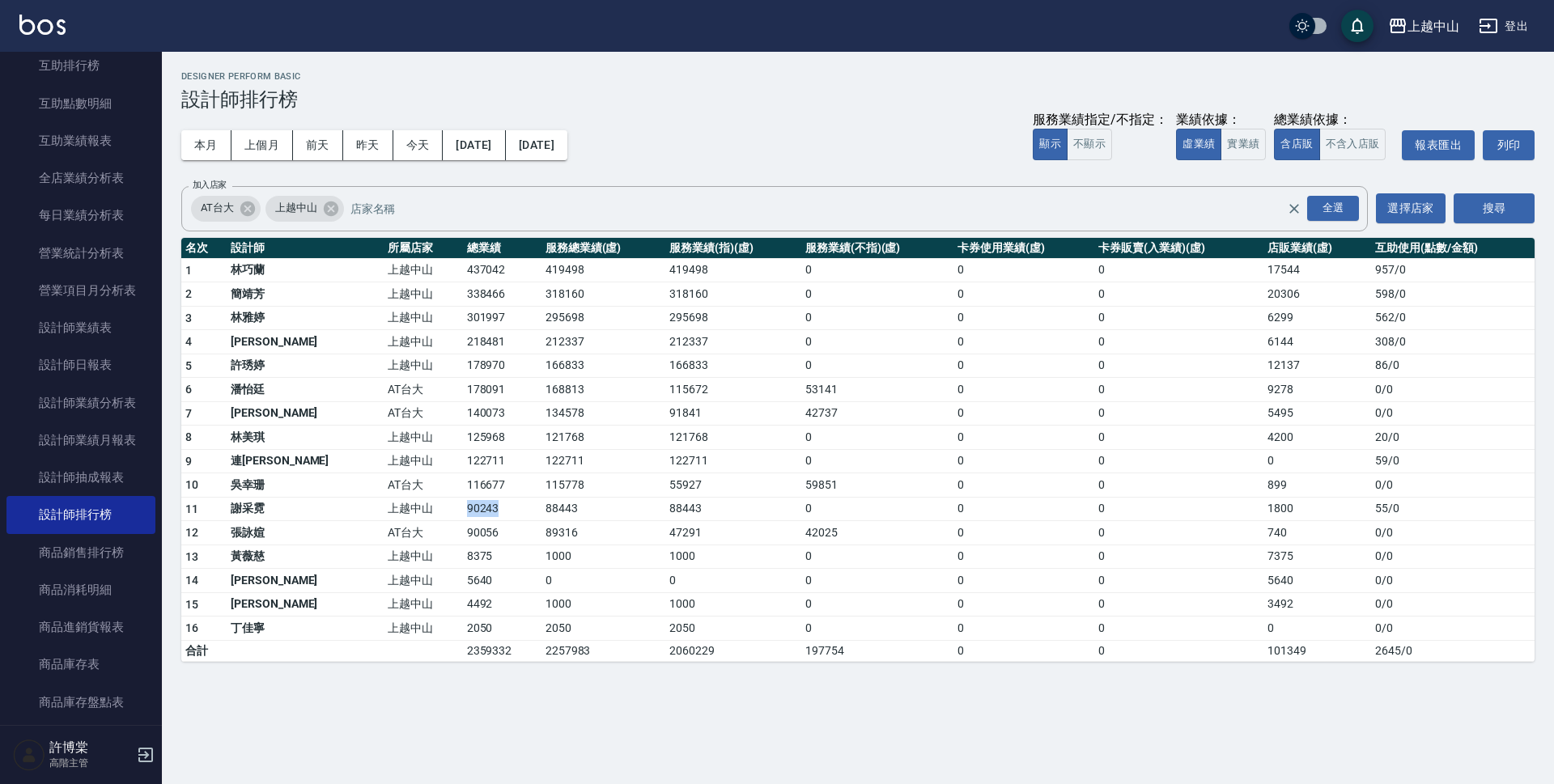
click at [463, 509] on td "90243" at bounding box center [503, 509] width 79 height 24
click at [541, 509] on td "88443" at bounding box center [603, 509] width 124 height 24
click at [1284, 433] on td "4200" at bounding box center [1318, 437] width 108 height 24
click at [541, 397] on td "168813" at bounding box center [603, 389] width 124 height 24
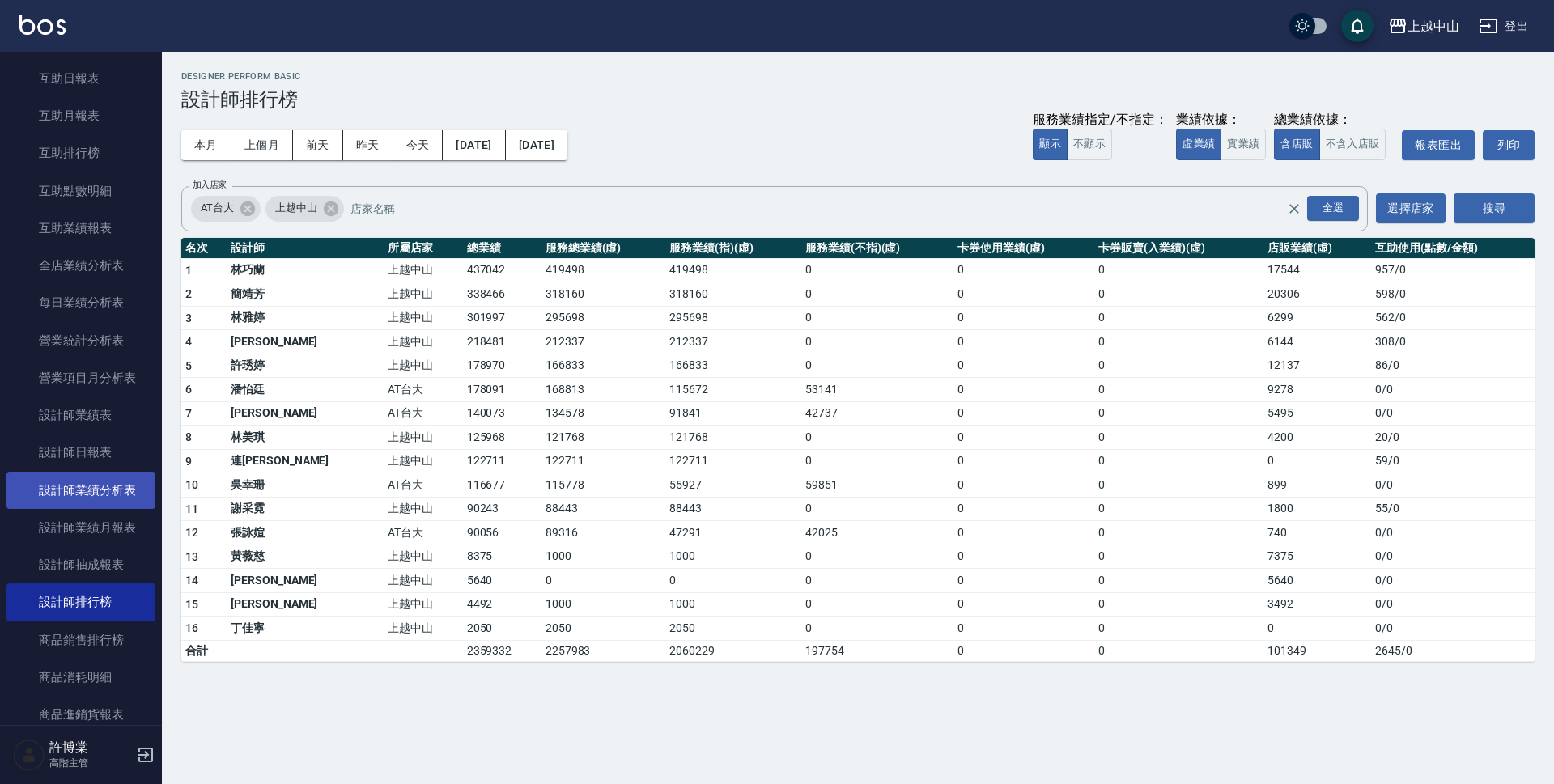
scroll to position [162, 0]
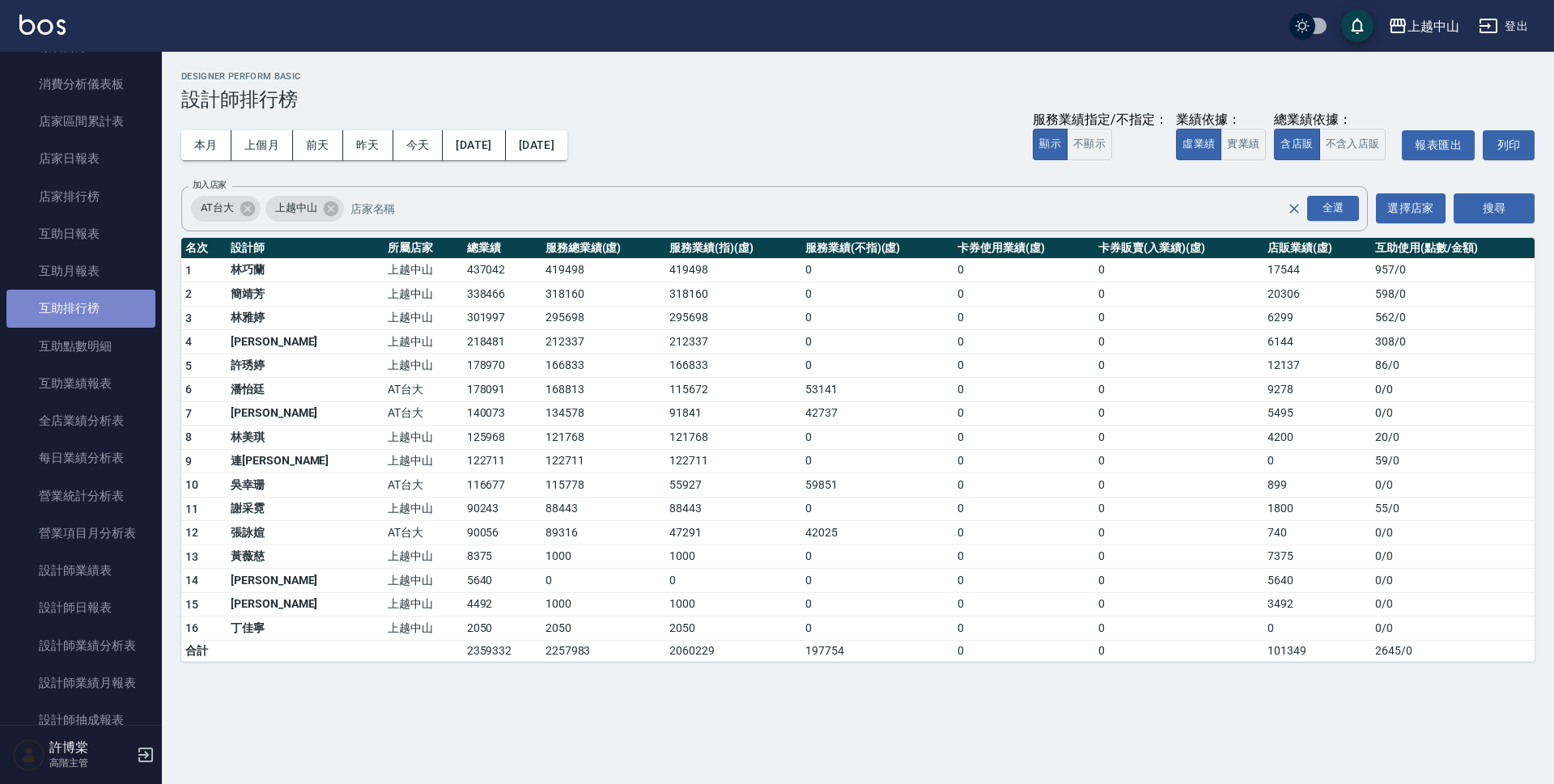
click at [85, 306] on link "互助排行榜" at bounding box center [81, 308] width 149 height 38
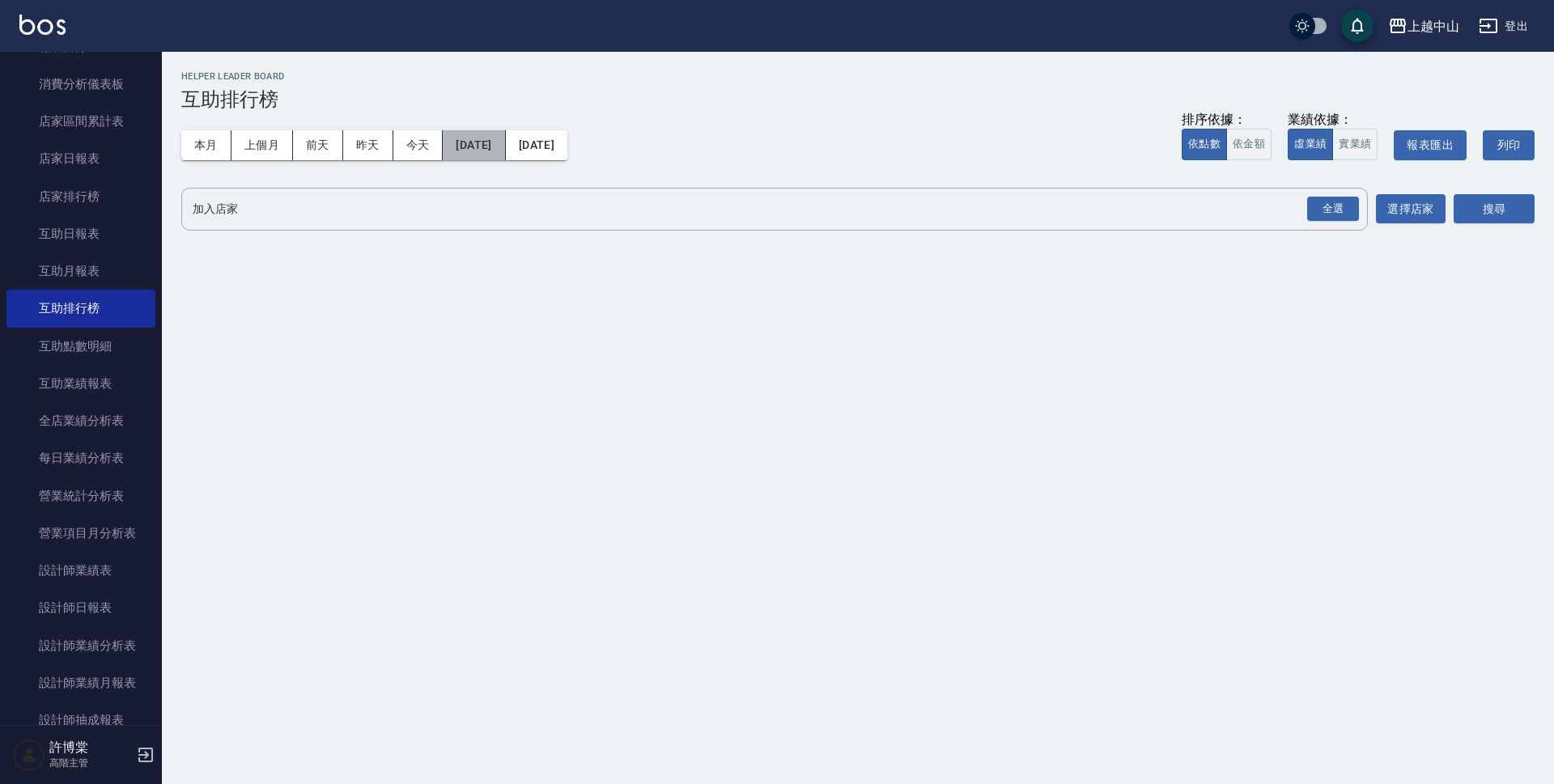
click at [477, 152] on button "[DATE]" at bounding box center [474, 144] width 63 height 30
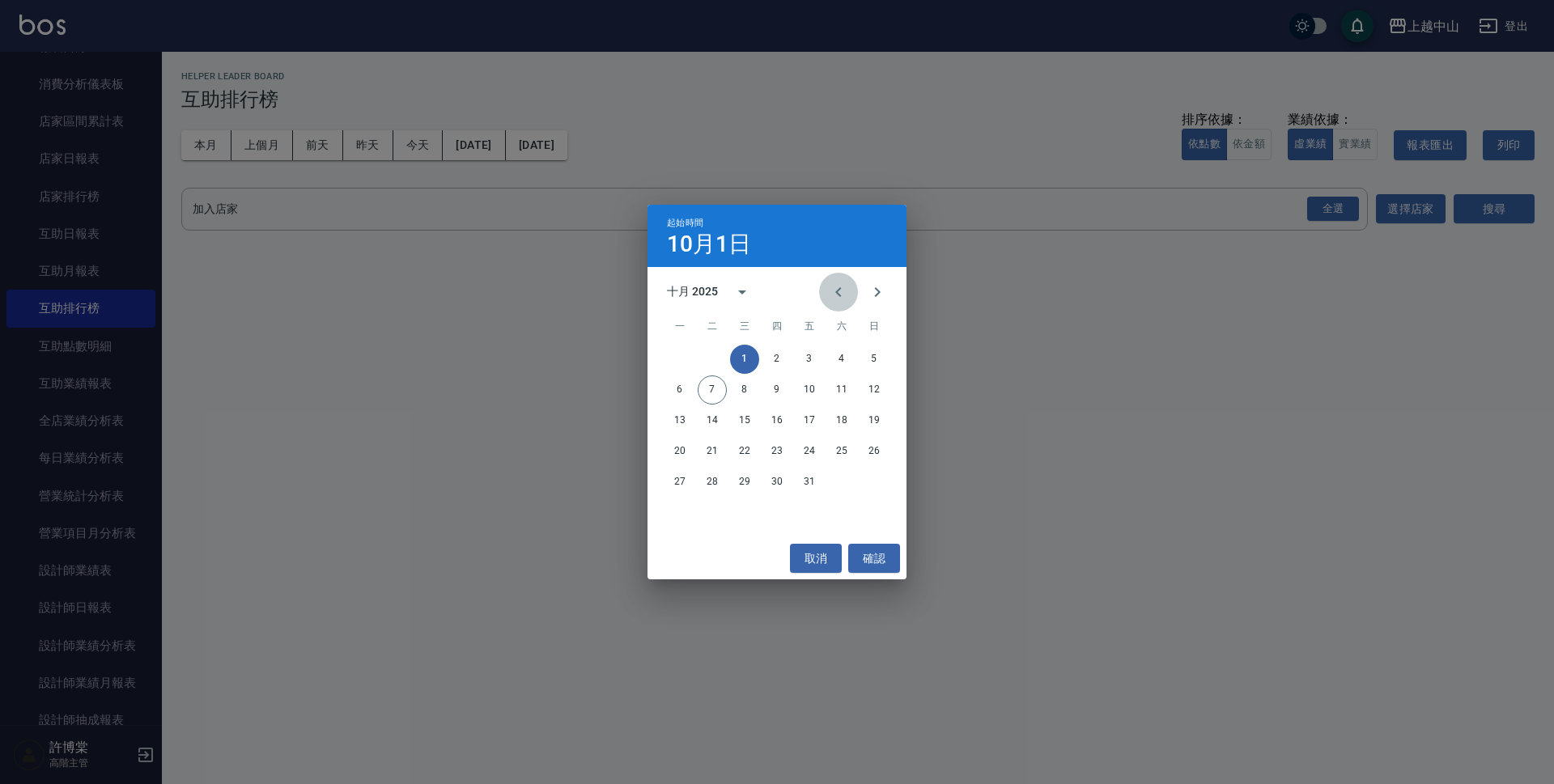
click at [838, 291] on icon "Previous month" at bounding box center [838, 292] width 6 height 10
click at [779, 350] on button "4" at bounding box center [777, 359] width 29 height 29
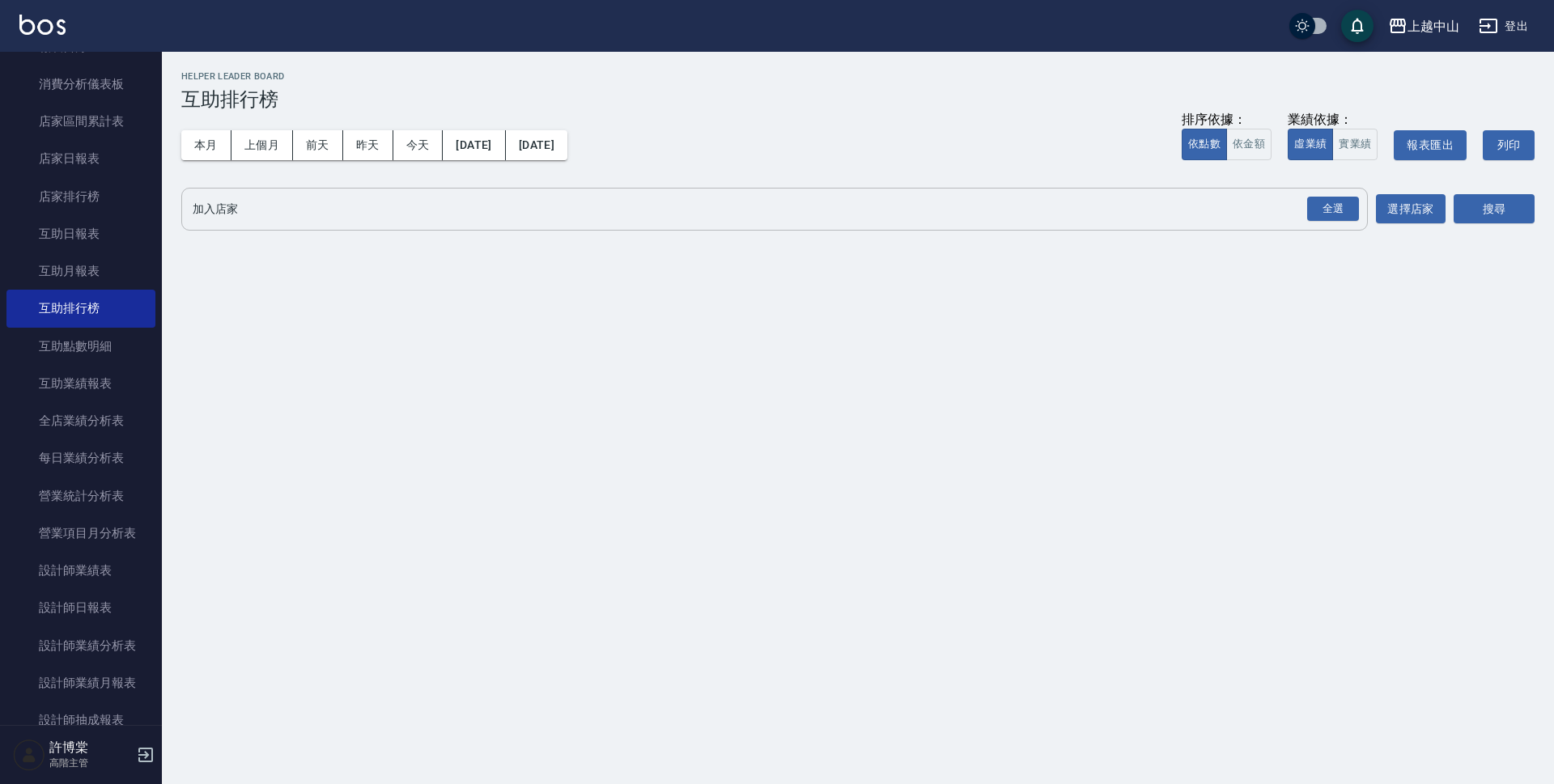
click at [518, 214] on input "加入店家" at bounding box center [762, 208] width 1147 height 28
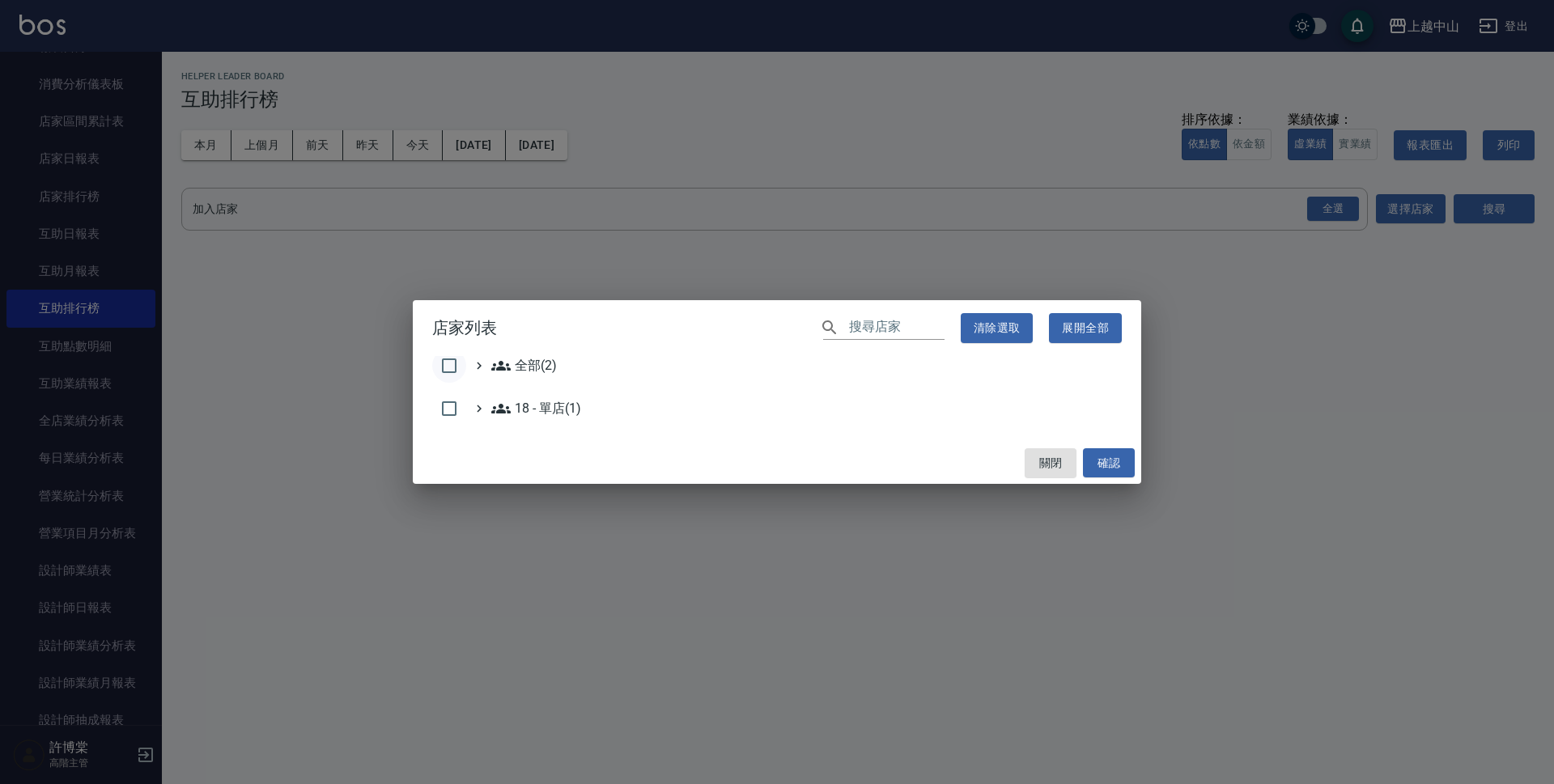
click at [459, 373] on input "checkbox" at bounding box center [449, 365] width 34 height 34
checkbox input "true"
click at [1116, 463] on button "確認" at bounding box center [1109, 462] width 52 height 30
checkbox input "false"
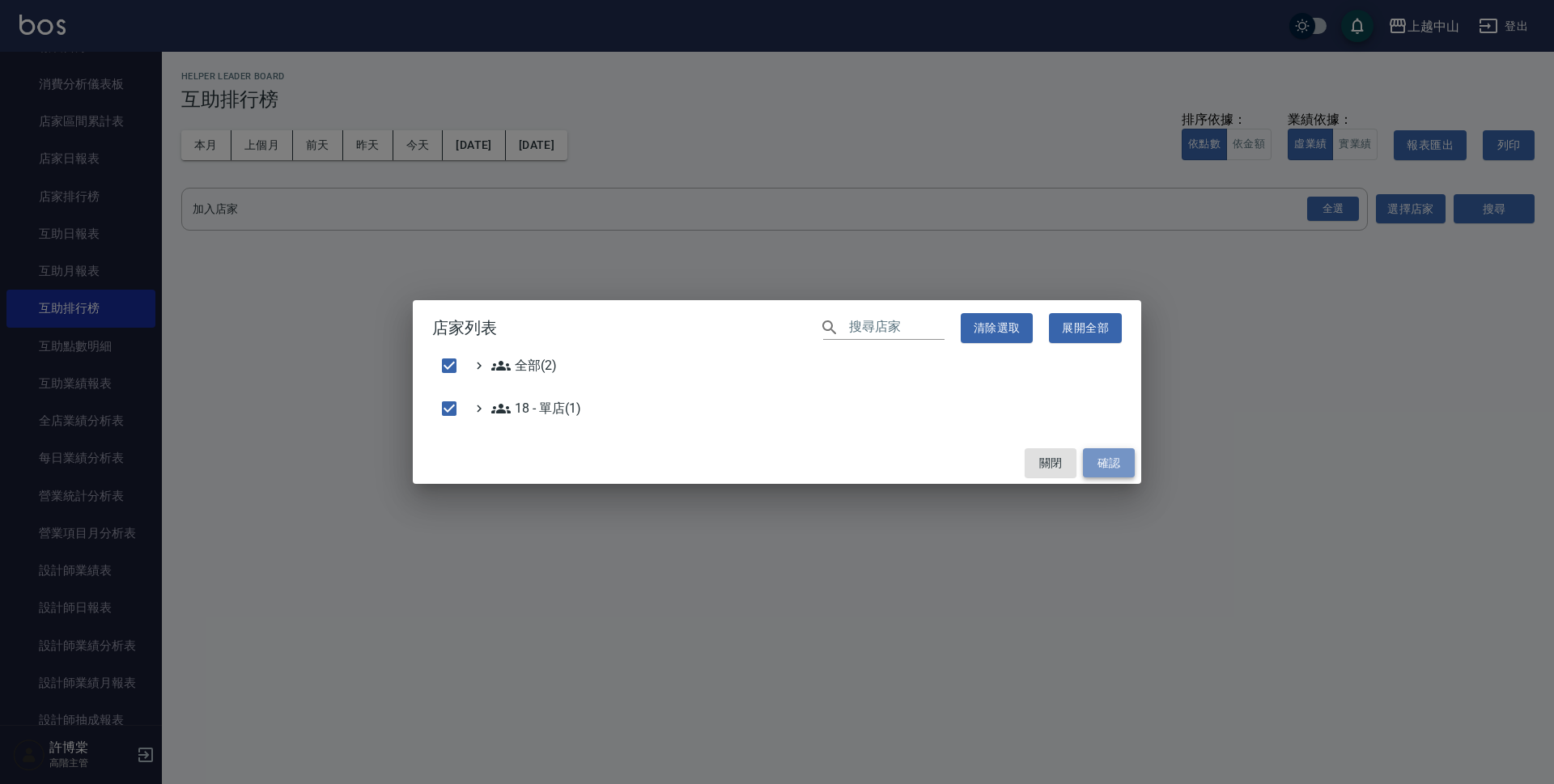
checkbox input "false"
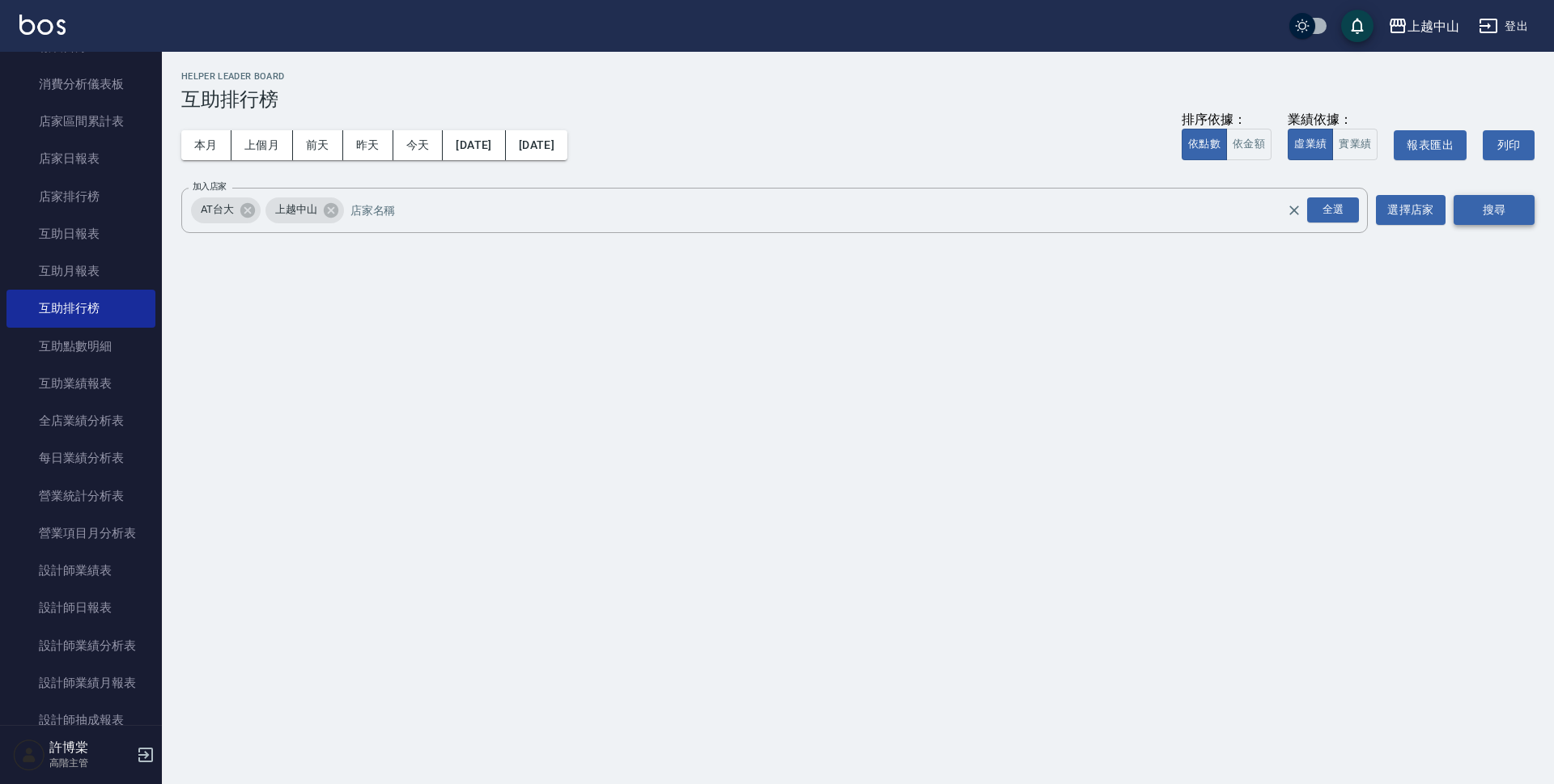
click at [1502, 216] on button "搜尋" at bounding box center [1494, 209] width 81 height 30
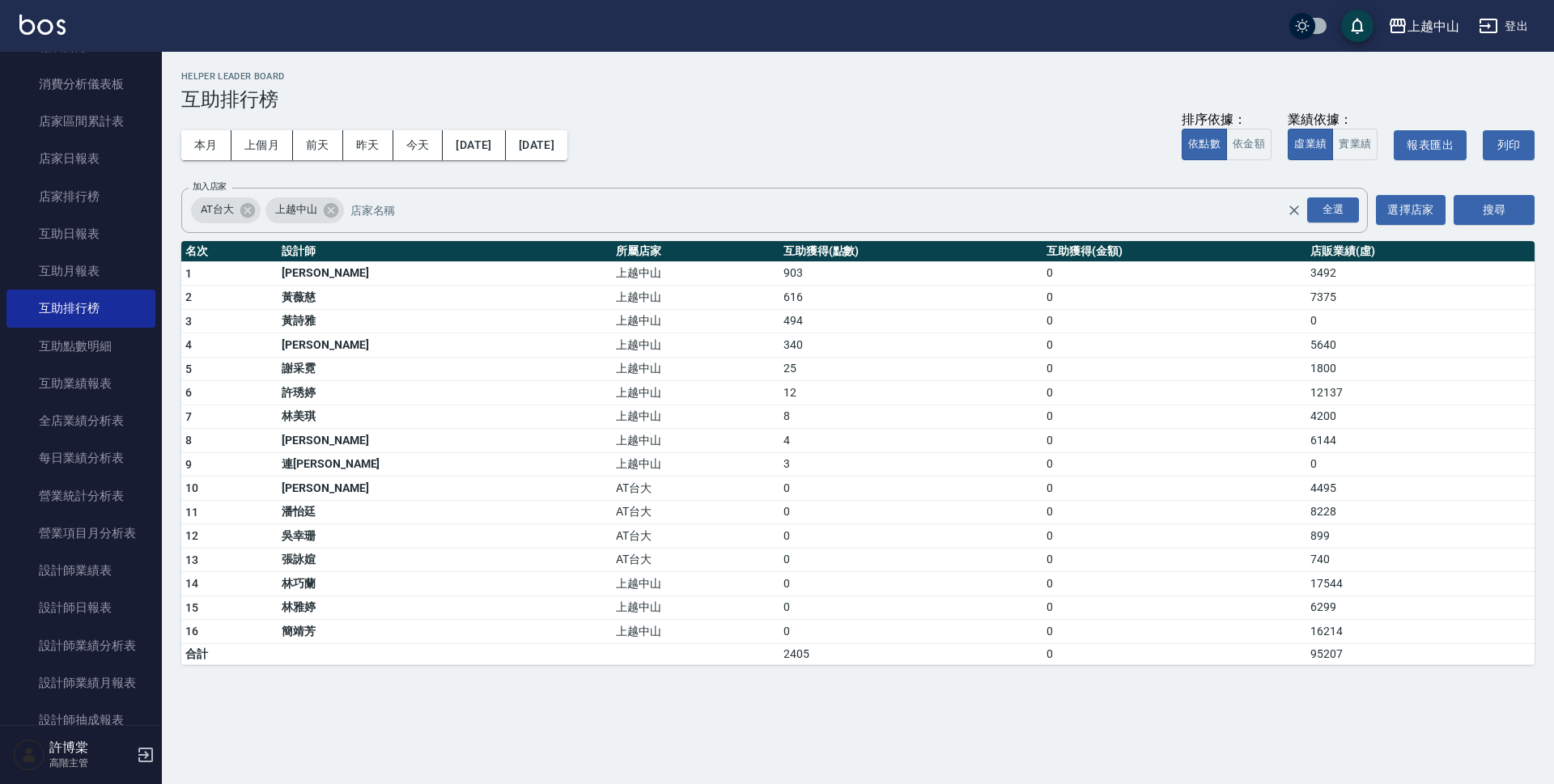
click at [779, 273] on td "903" at bounding box center [911, 273] width 264 height 24
drag, startPoint x: 645, startPoint y: 295, endPoint x: 704, endPoint y: 303, distance: 59.5
click at [704, 303] on tr "2 黃薇慈 上越中山 616 0 7375" at bounding box center [857, 298] width 1354 height 24
drag, startPoint x: 656, startPoint y: 322, endPoint x: 692, endPoint y: 324, distance: 36.1
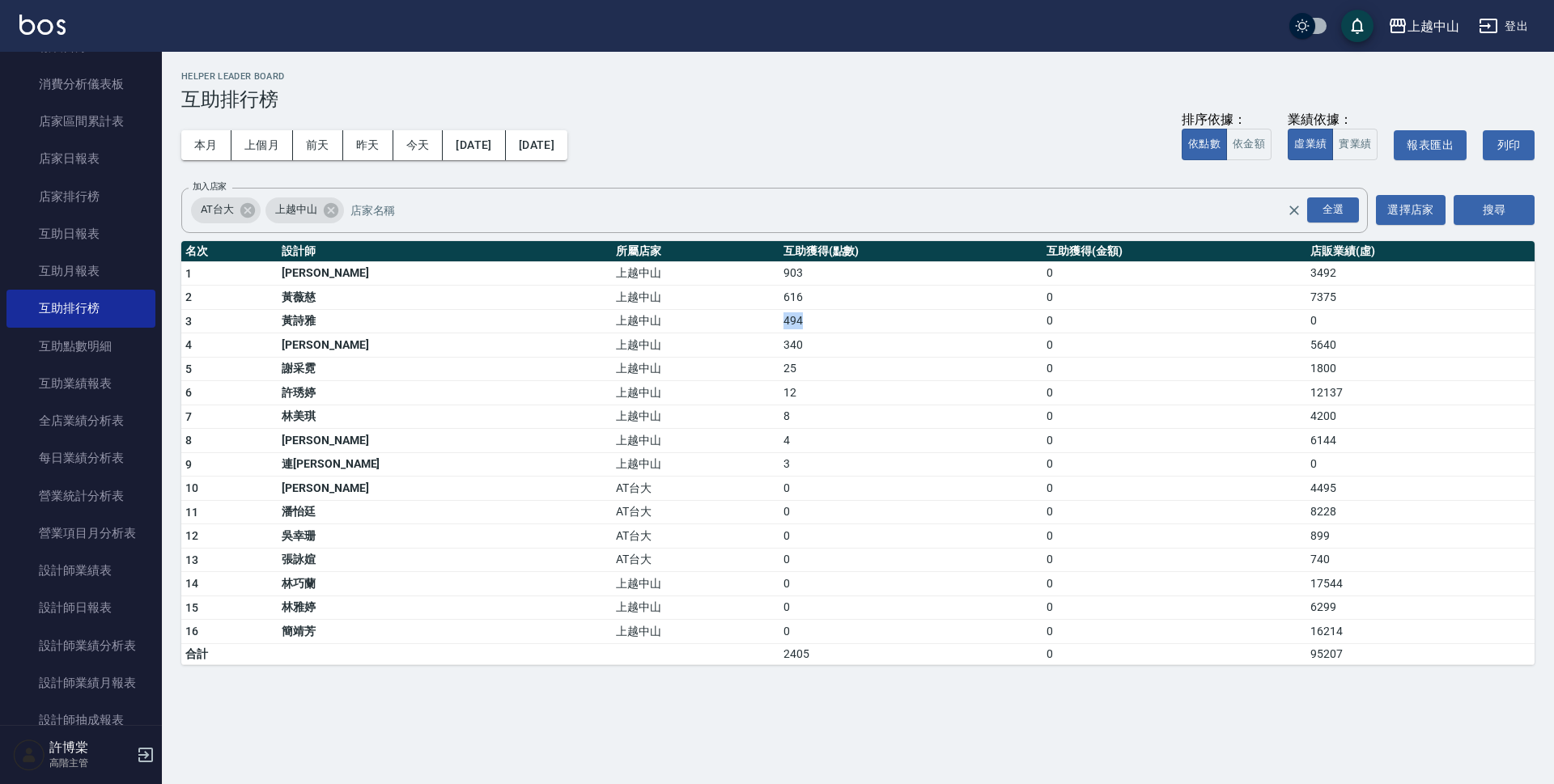
click at [692, 324] on tr "3 黃詩雅 上越中山 494 0 0" at bounding box center [857, 321] width 1354 height 24
drag, startPoint x: 650, startPoint y: 347, endPoint x: 669, endPoint y: 352, distance: 19.6
click at [779, 352] on td "340" at bounding box center [911, 345] width 264 height 24
click at [444, 448] on td "[PERSON_NAME]" at bounding box center [444, 440] width 334 height 24
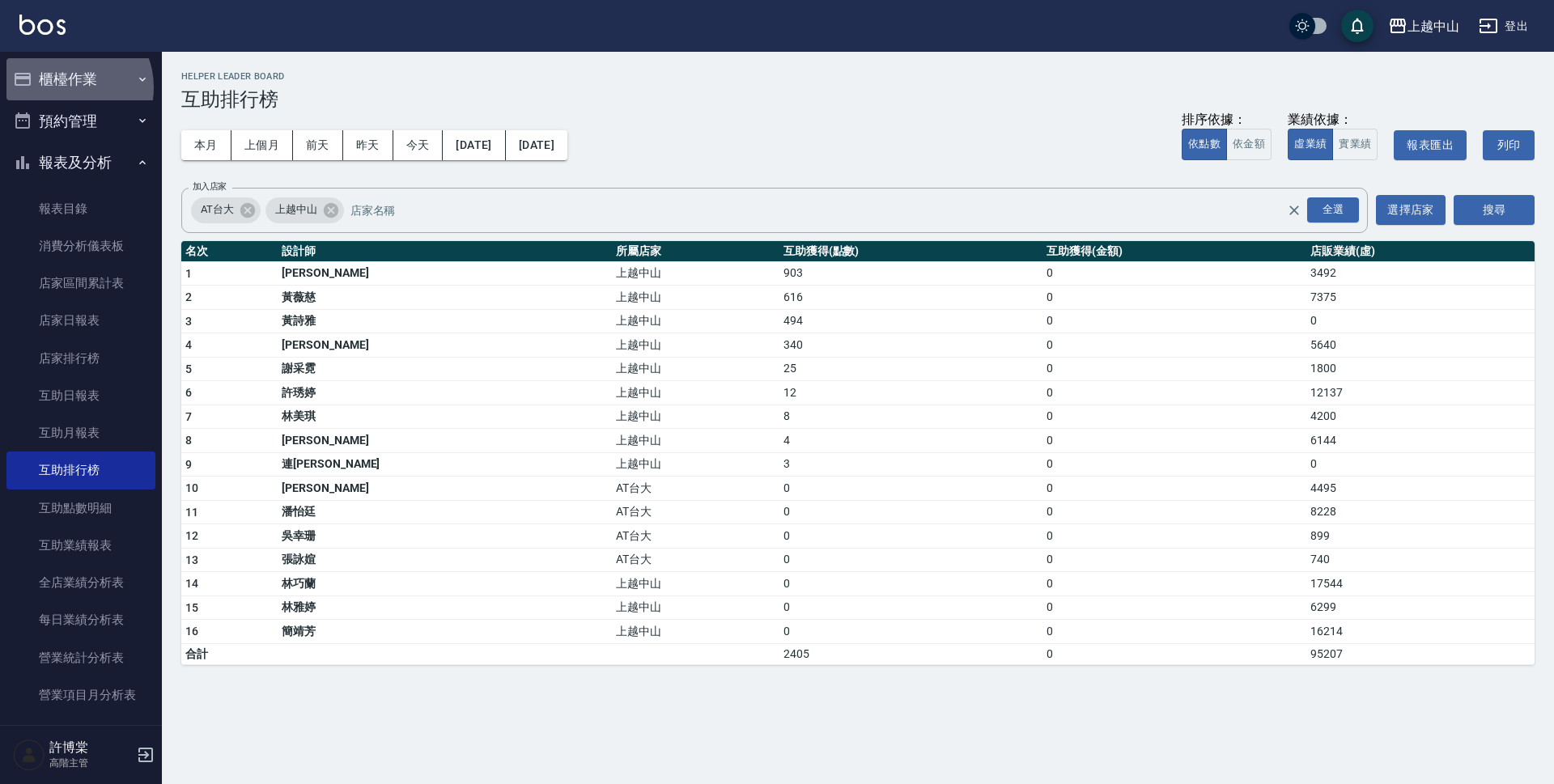
click at [67, 88] on button "櫃檯作業" at bounding box center [81, 79] width 149 height 42
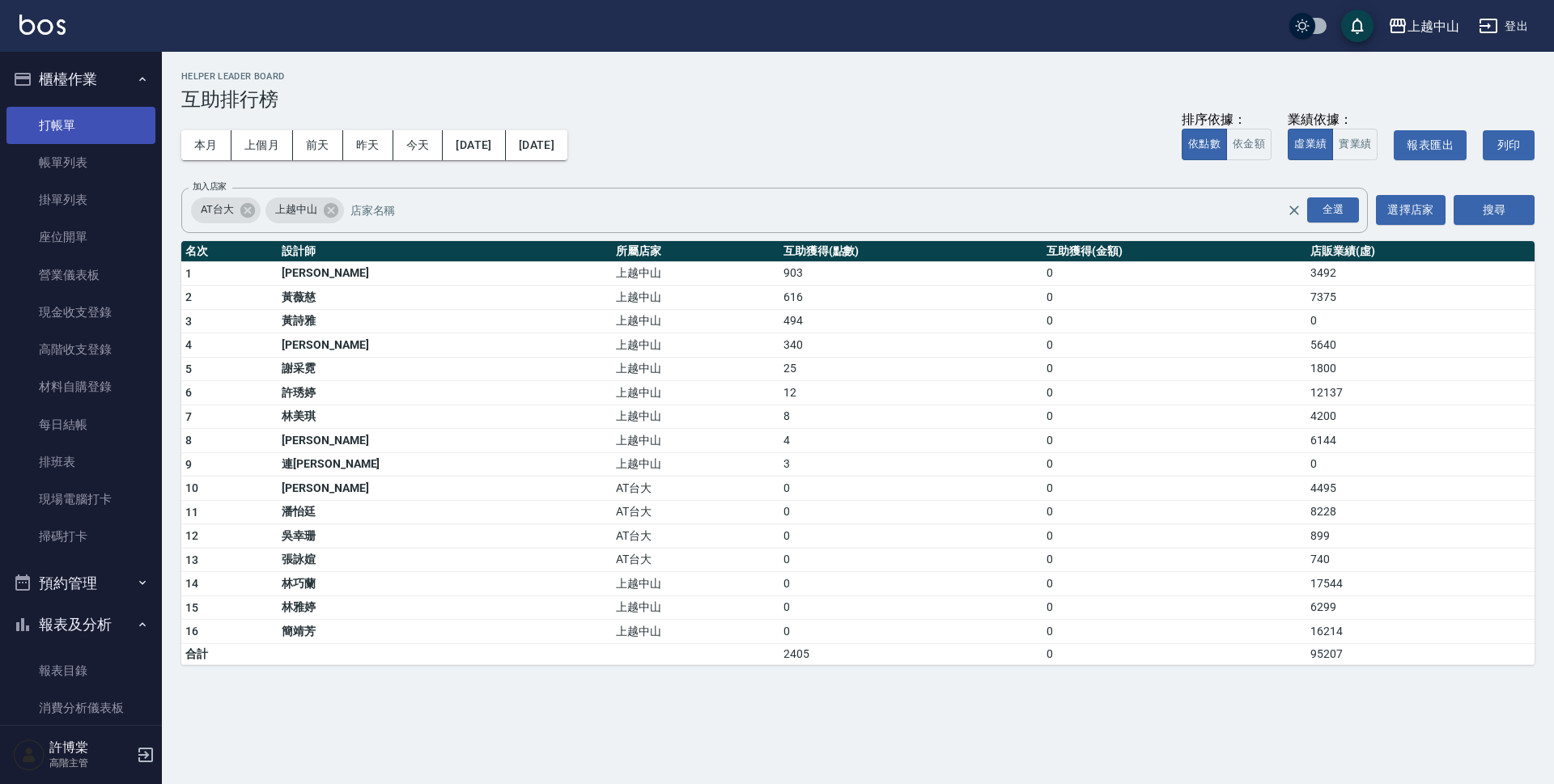
click at [70, 134] on link "打帳單" at bounding box center [81, 125] width 149 height 38
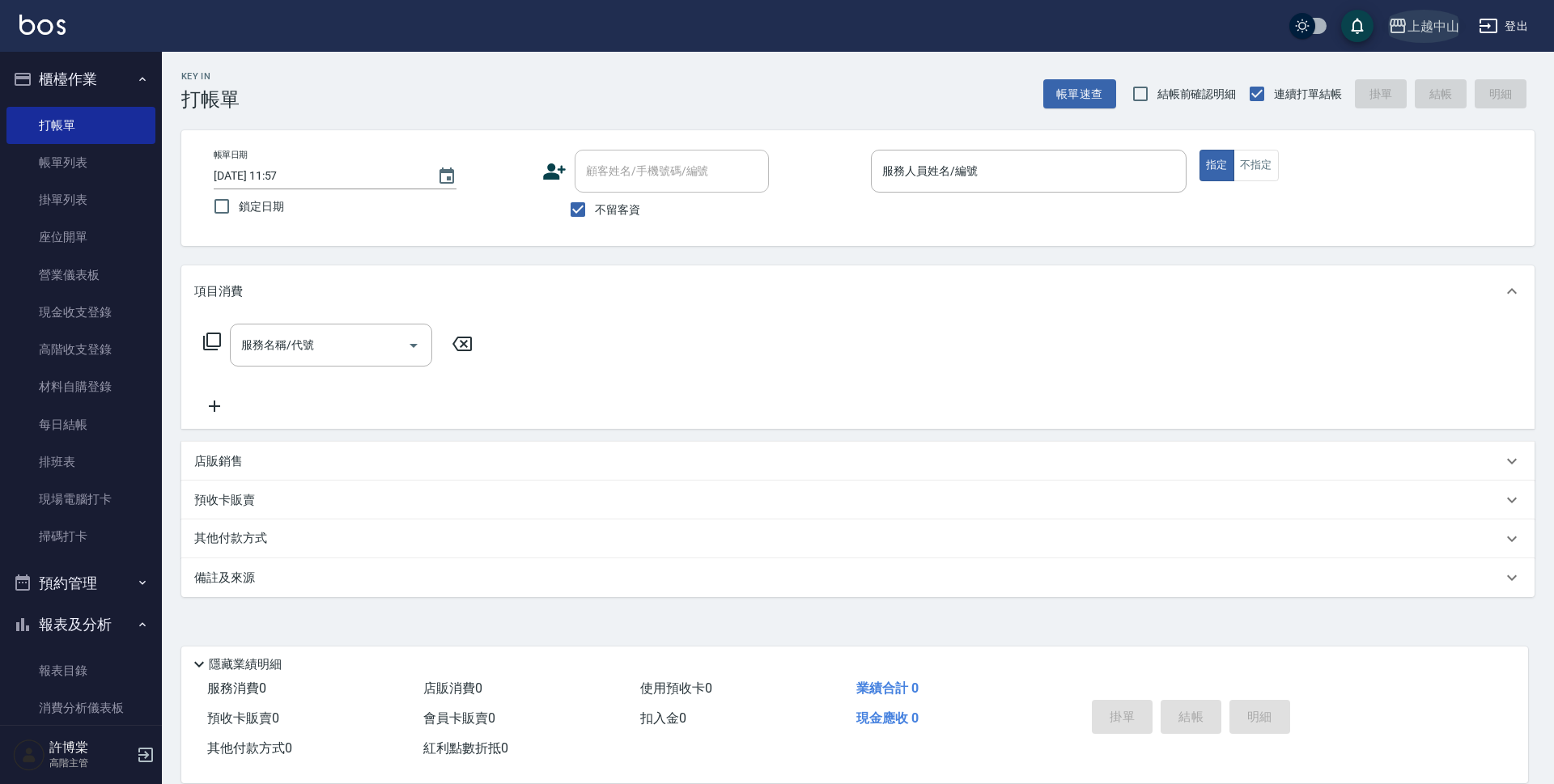
click at [1448, 20] on div "上越中山" at bounding box center [1434, 26] width 52 height 20
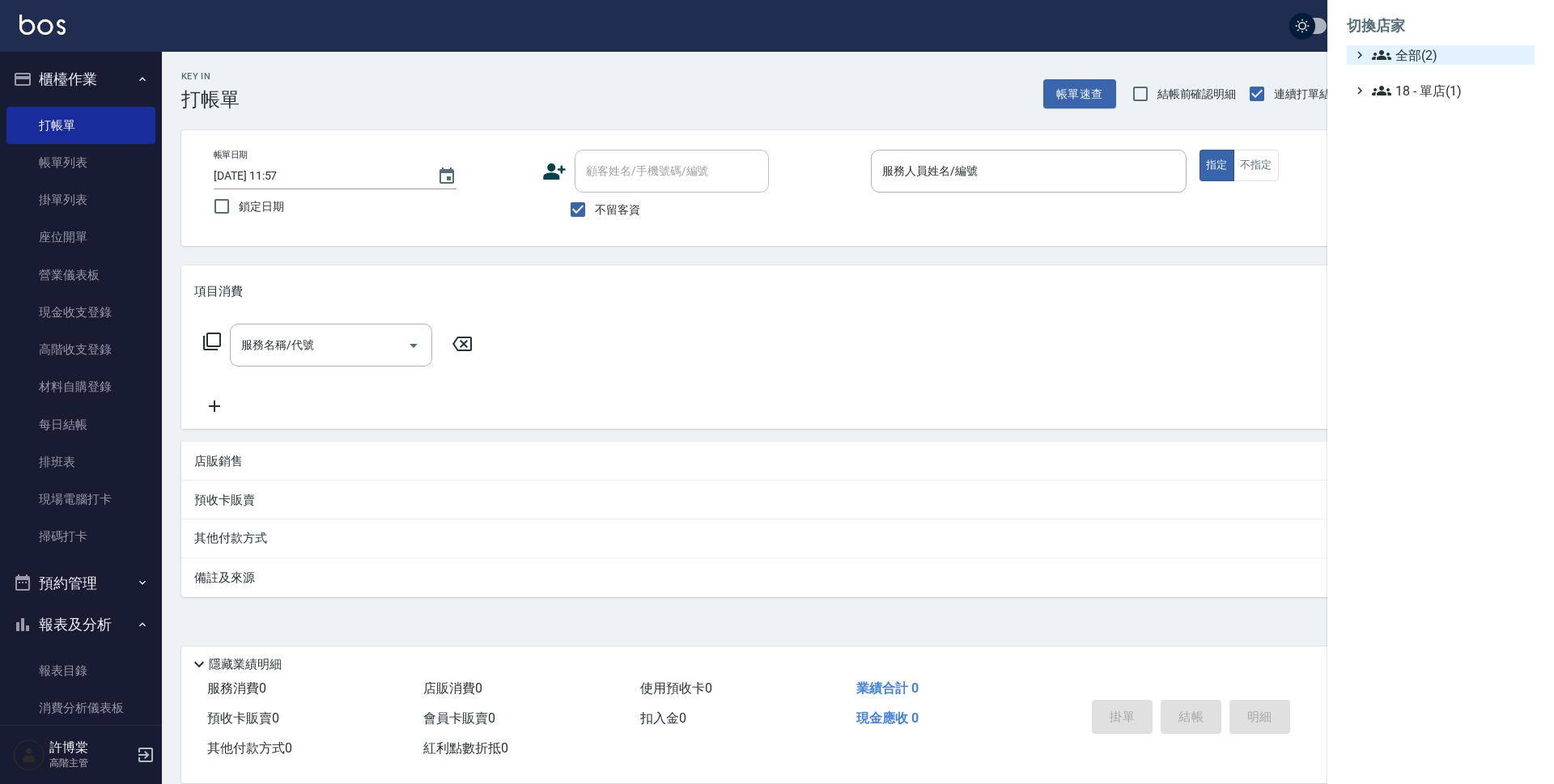
click at [1410, 53] on span "全部(2)" at bounding box center [1450, 55] width 156 height 19
drag, startPoint x: 1414, startPoint y: 98, endPoint x: 1414, endPoint y: 80, distance: 18.0
click at [1414, 80] on div "AT[GEOGRAPHIC_DATA]" at bounding box center [1449, 88] width 171 height 47
click at [1414, 79] on span "AT台大" at bounding box center [1449, 74] width 159 height 19
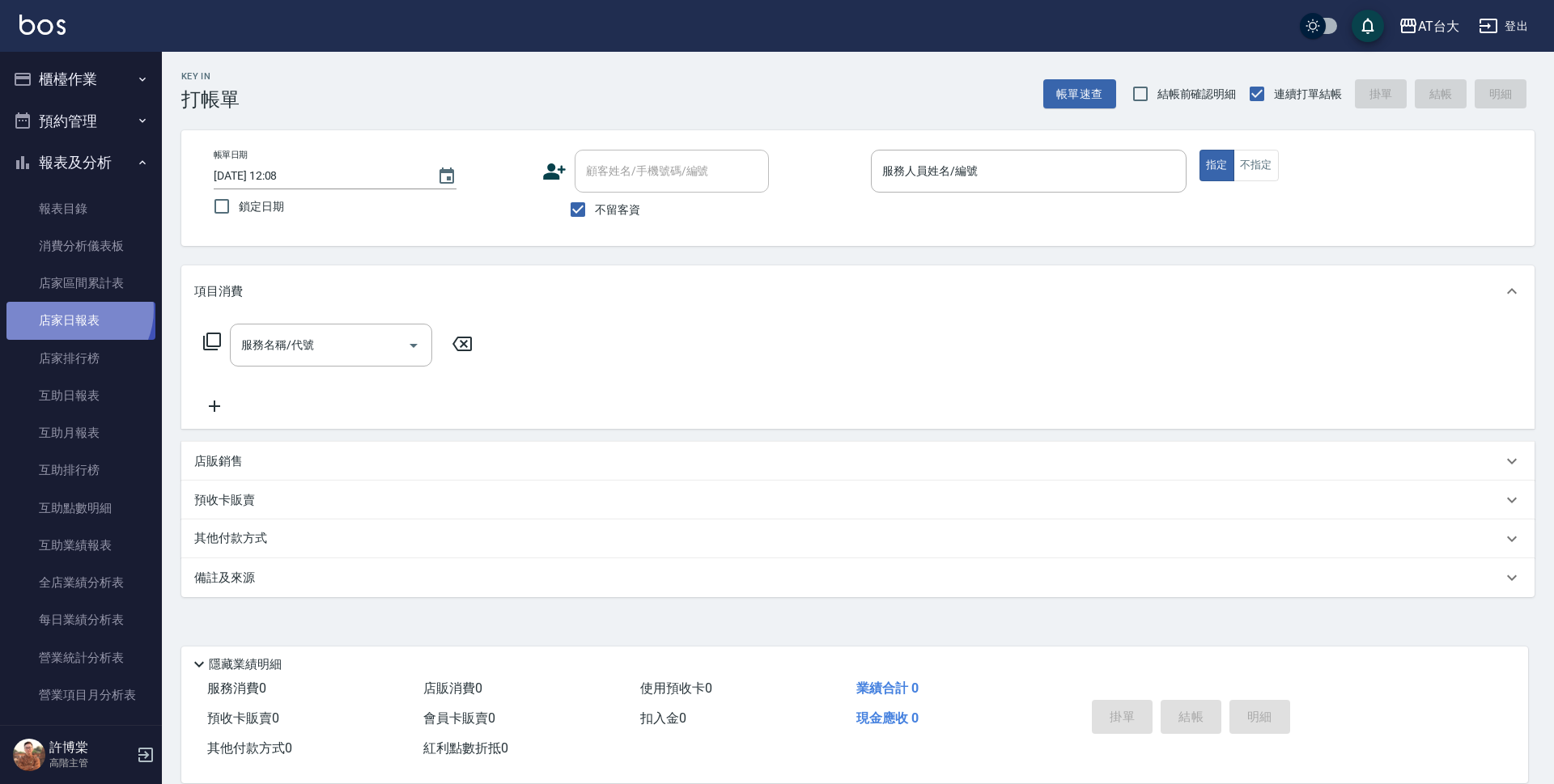
click at [72, 309] on link "店家日報表" at bounding box center [81, 320] width 149 height 38
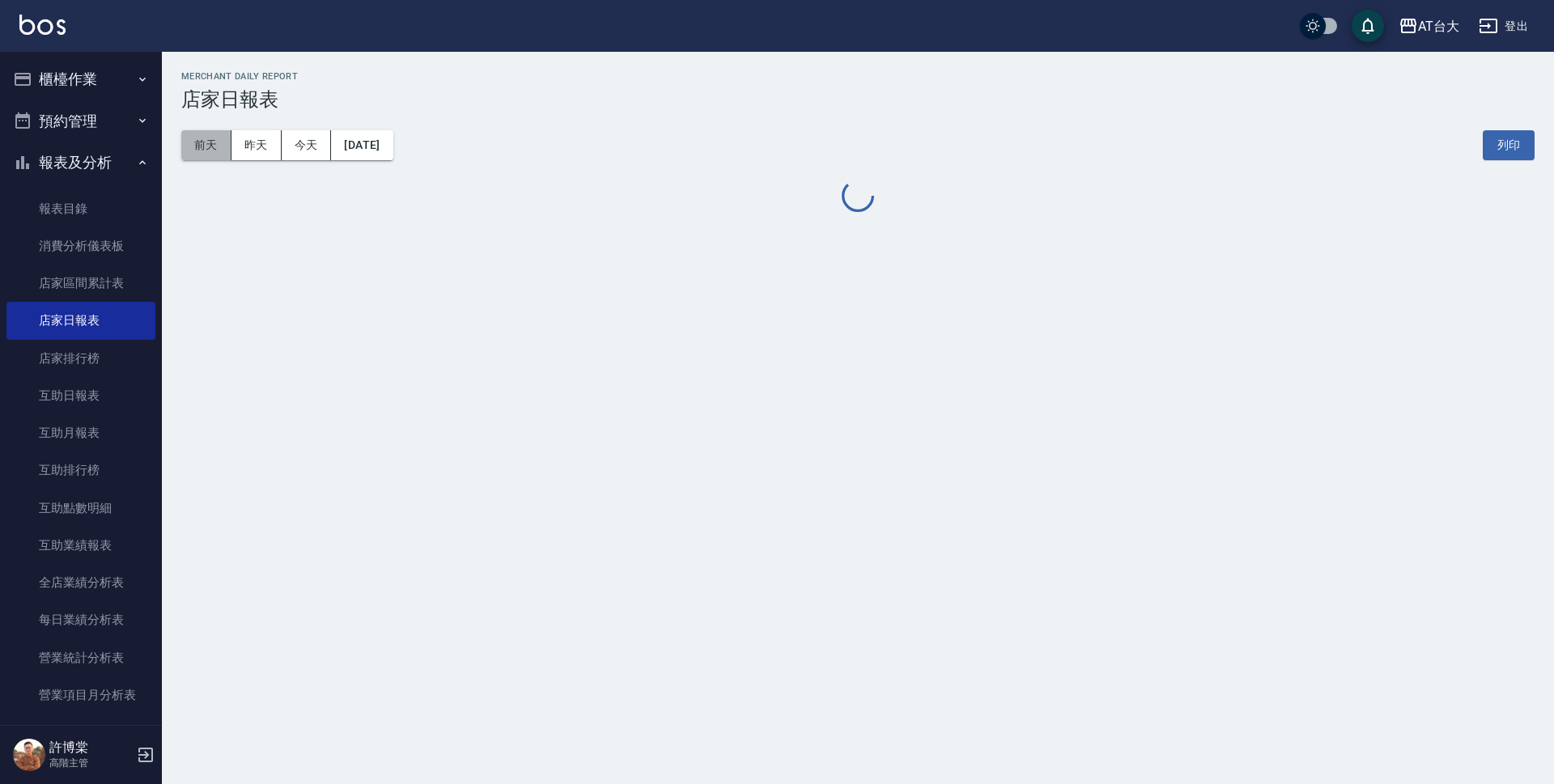
click at [194, 144] on button "前天" at bounding box center [206, 144] width 50 height 30
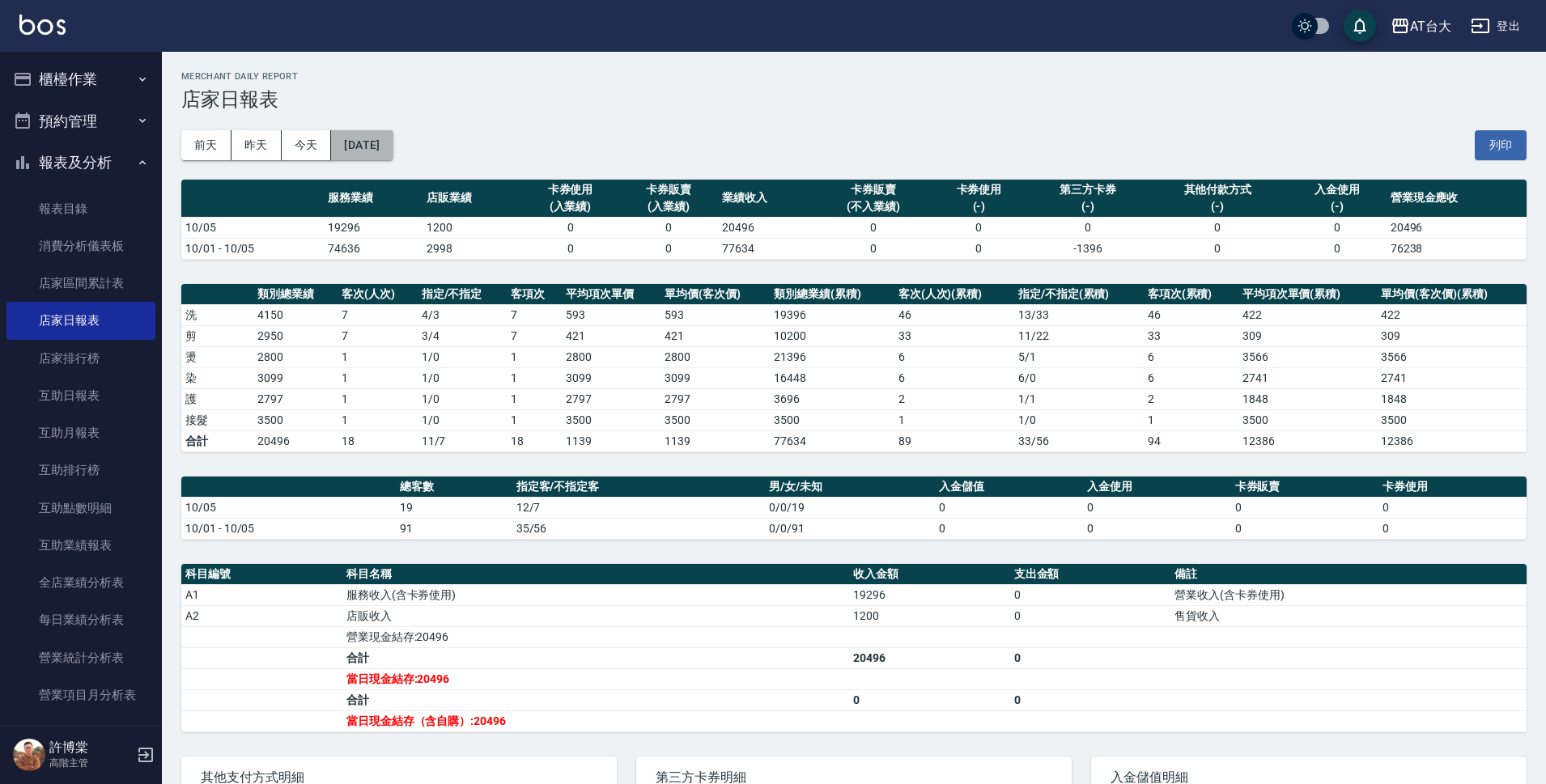
click at [393, 149] on button "2025/10/05" at bounding box center [362, 144] width 62 height 30
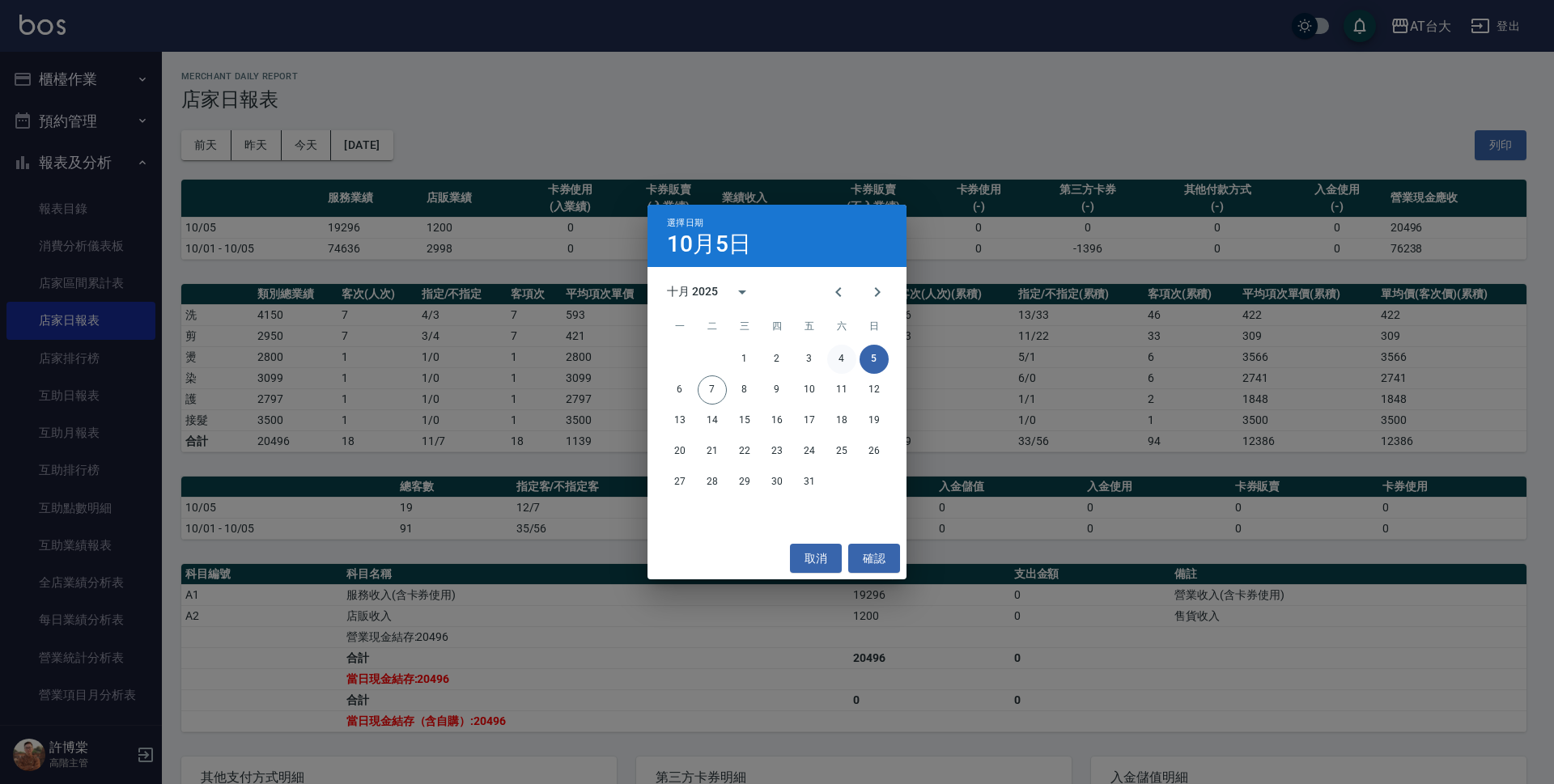
click at [842, 359] on button "4" at bounding box center [842, 359] width 29 height 29
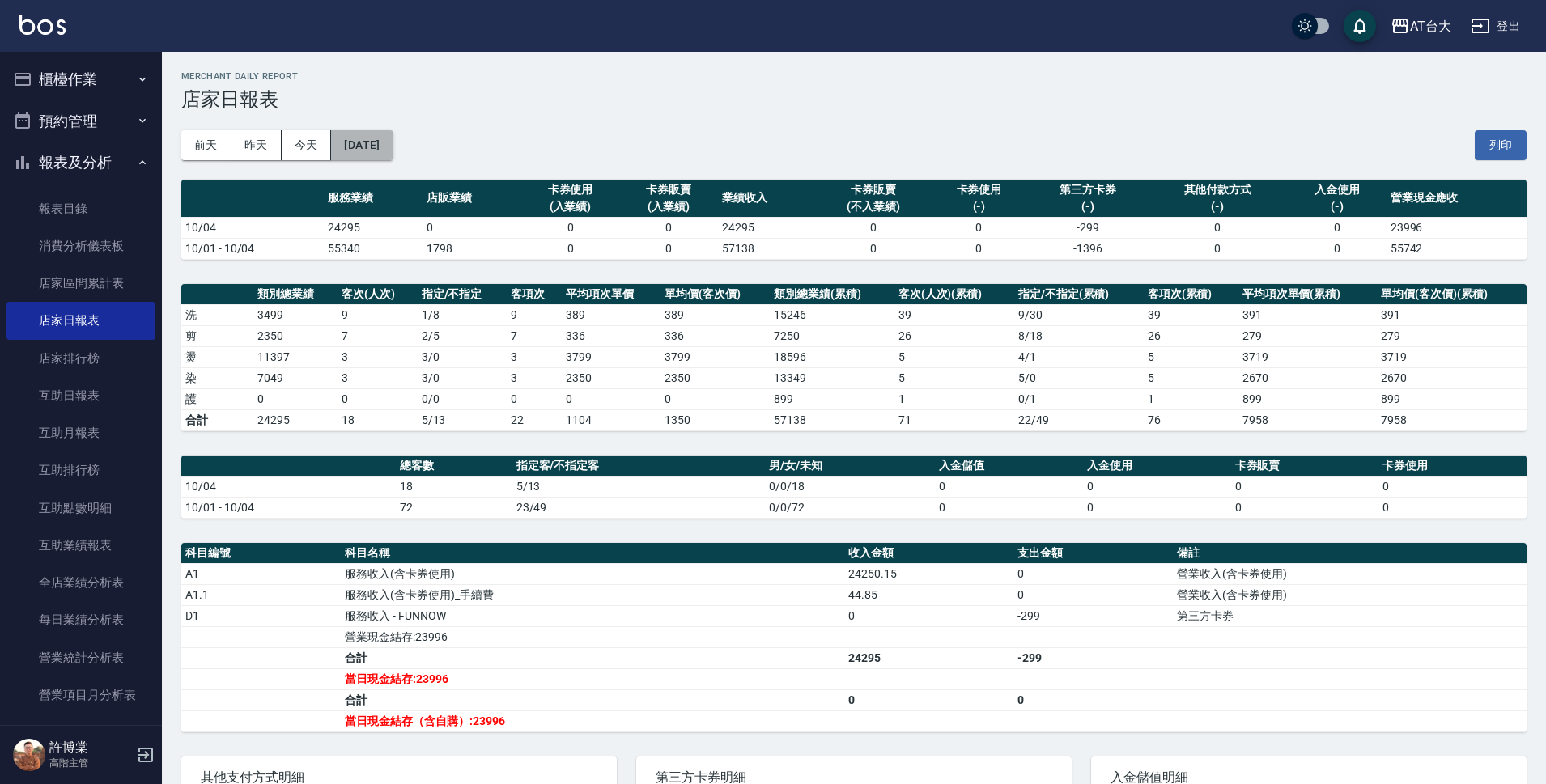
click at [389, 147] on button "2025/10/04" at bounding box center [362, 144] width 62 height 30
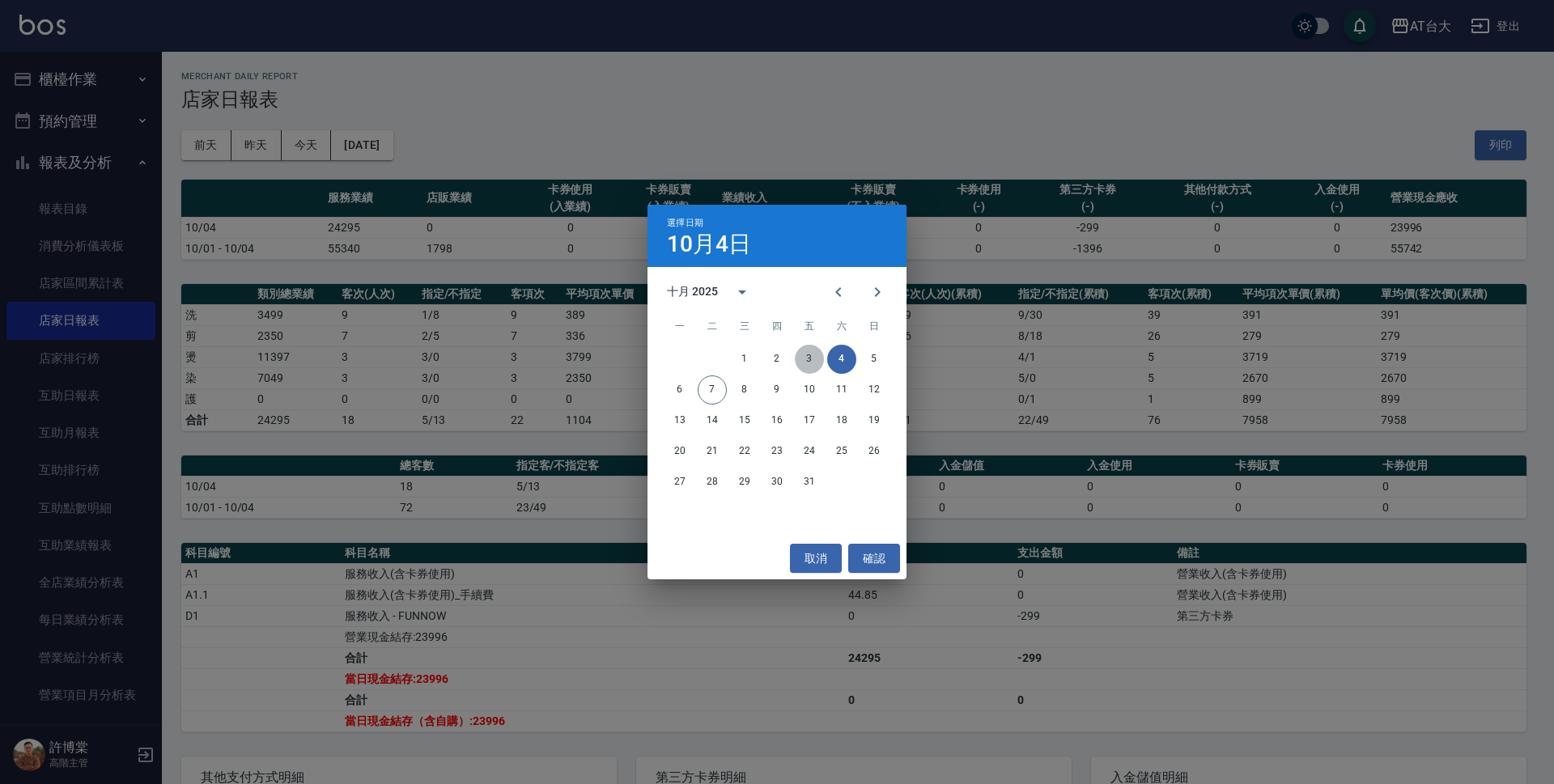
click at [805, 353] on button "3" at bounding box center [809, 359] width 29 height 29
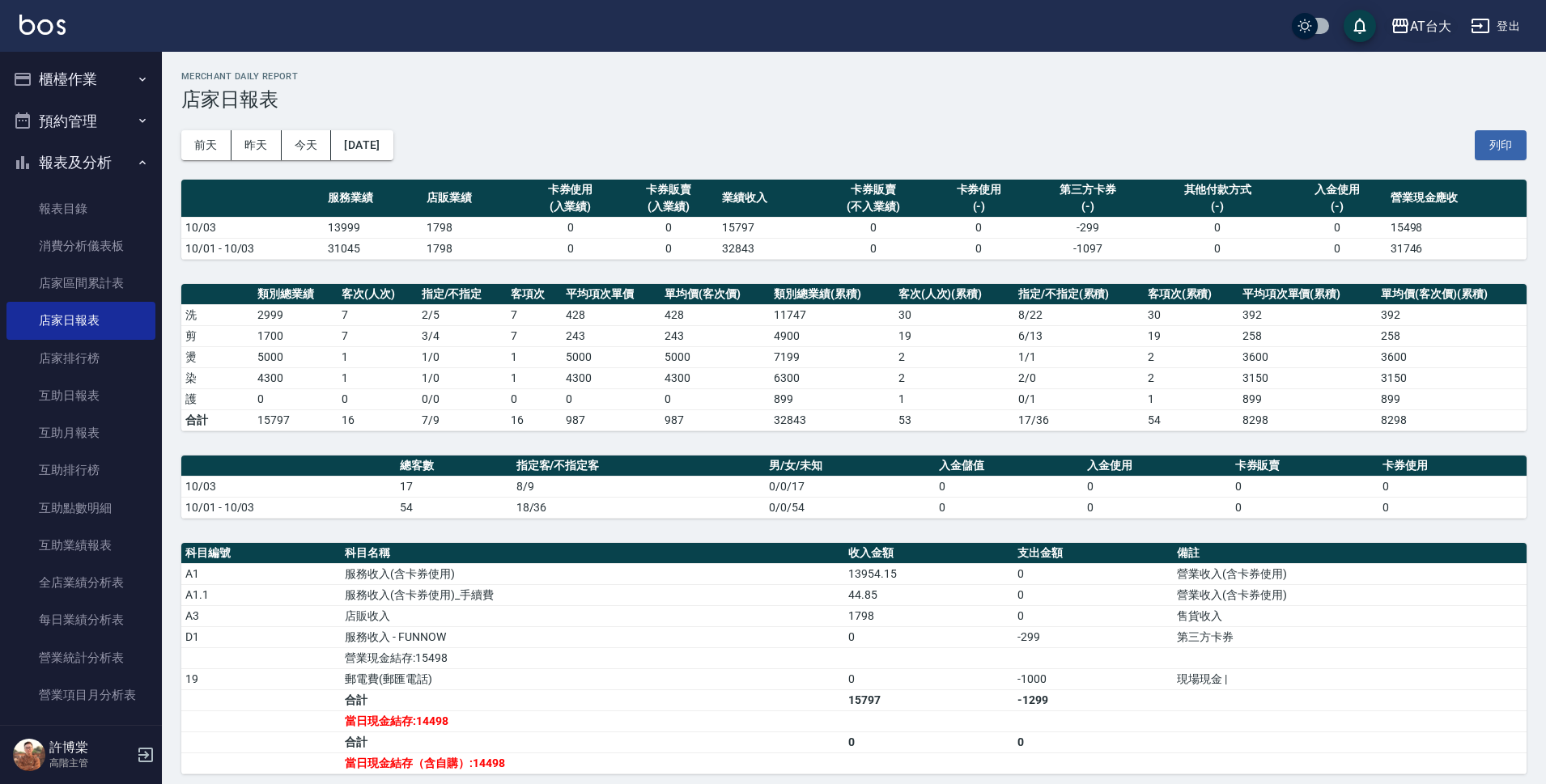
click at [1405, 23] on icon "button" at bounding box center [1400, 26] width 19 height 19
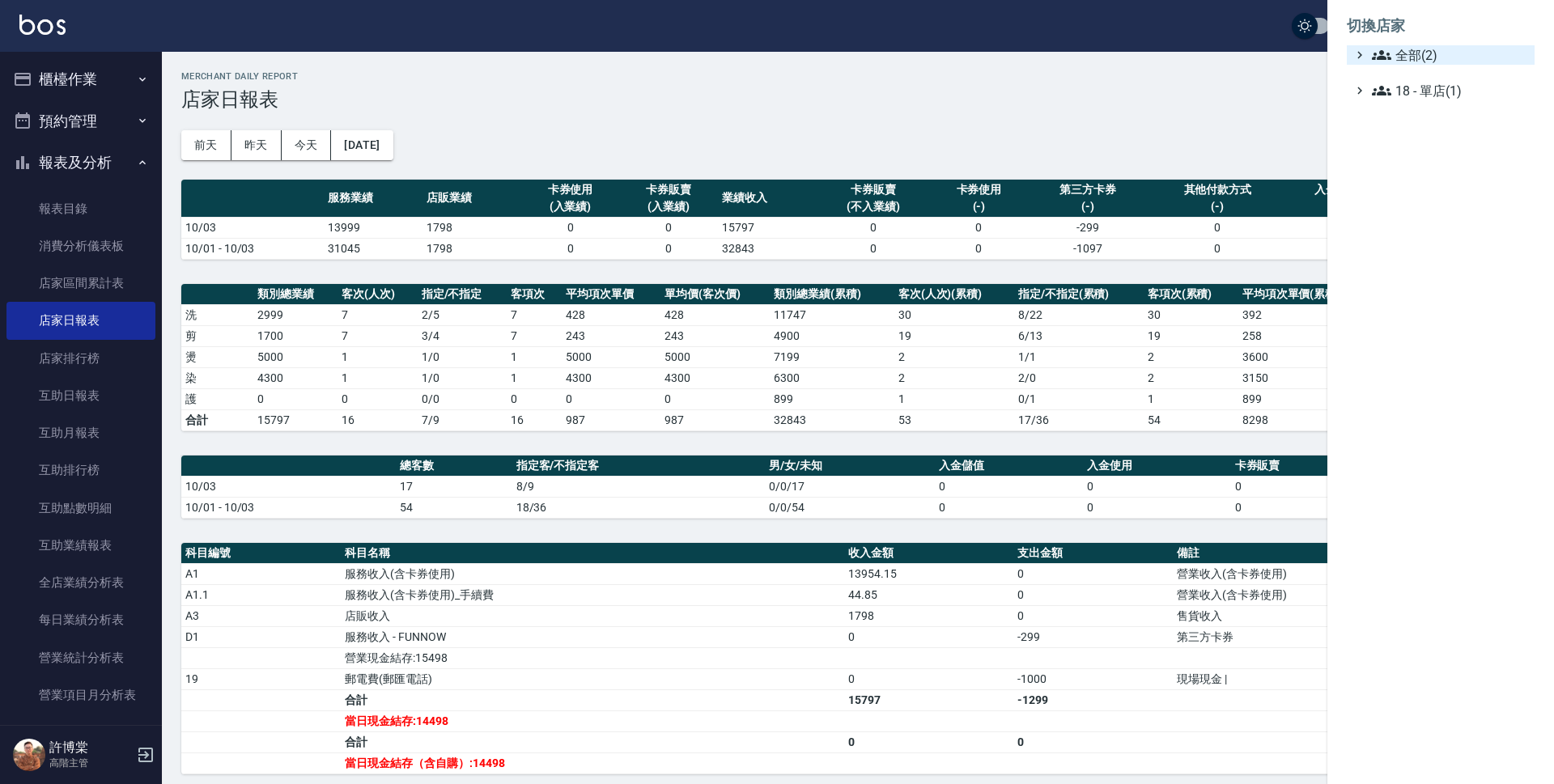
drag, startPoint x: 1421, startPoint y: 46, endPoint x: 1423, endPoint y: 57, distance: 11.2
click at [1421, 46] on span "全部(2)" at bounding box center [1450, 55] width 156 height 19
drag, startPoint x: 1424, startPoint y: 98, endPoint x: 1046, endPoint y: 5, distance: 389.3
click at [1422, 98] on span "上越中山" at bounding box center [1449, 102] width 159 height 19
